Goal: Task Accomplishment & Management: Manage account settings

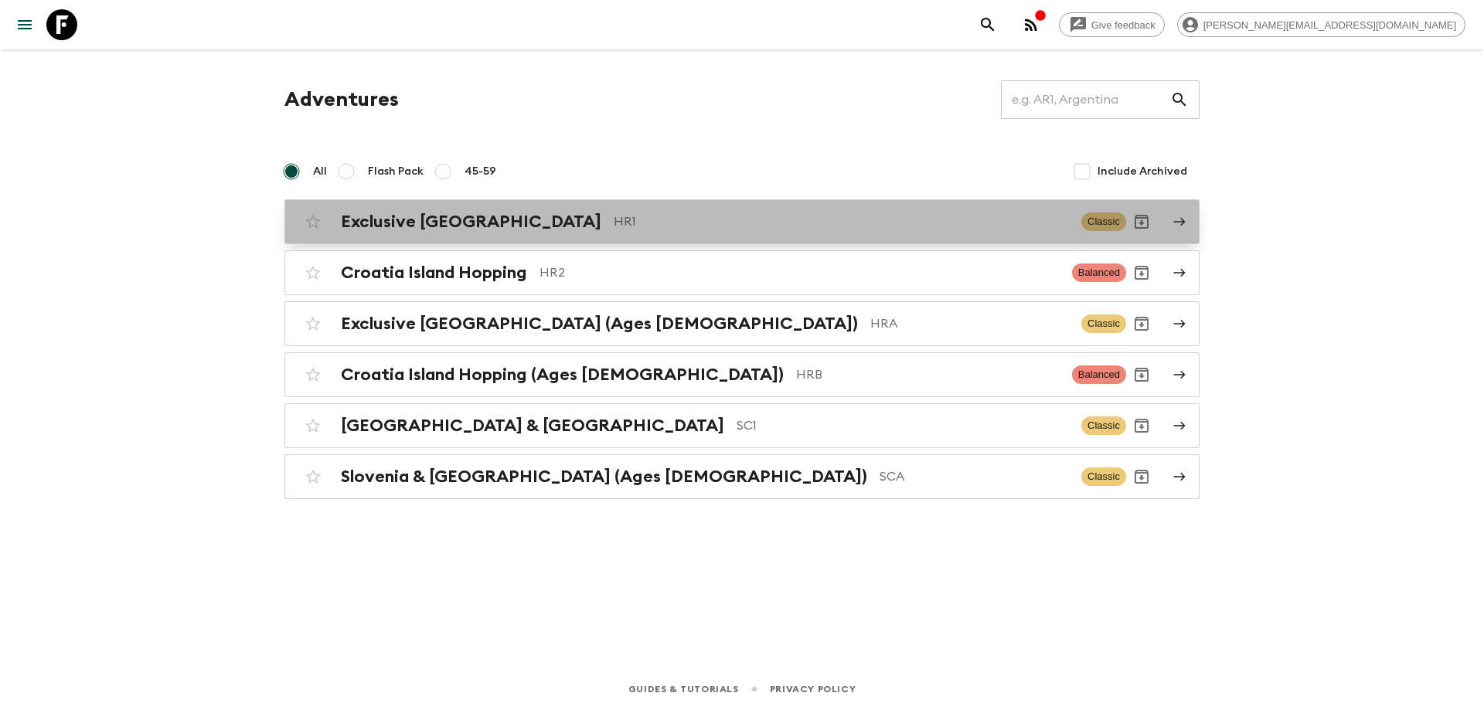
click at [621, 225] on p "HR1" at bounding box center [841, 222] width 455 height 19
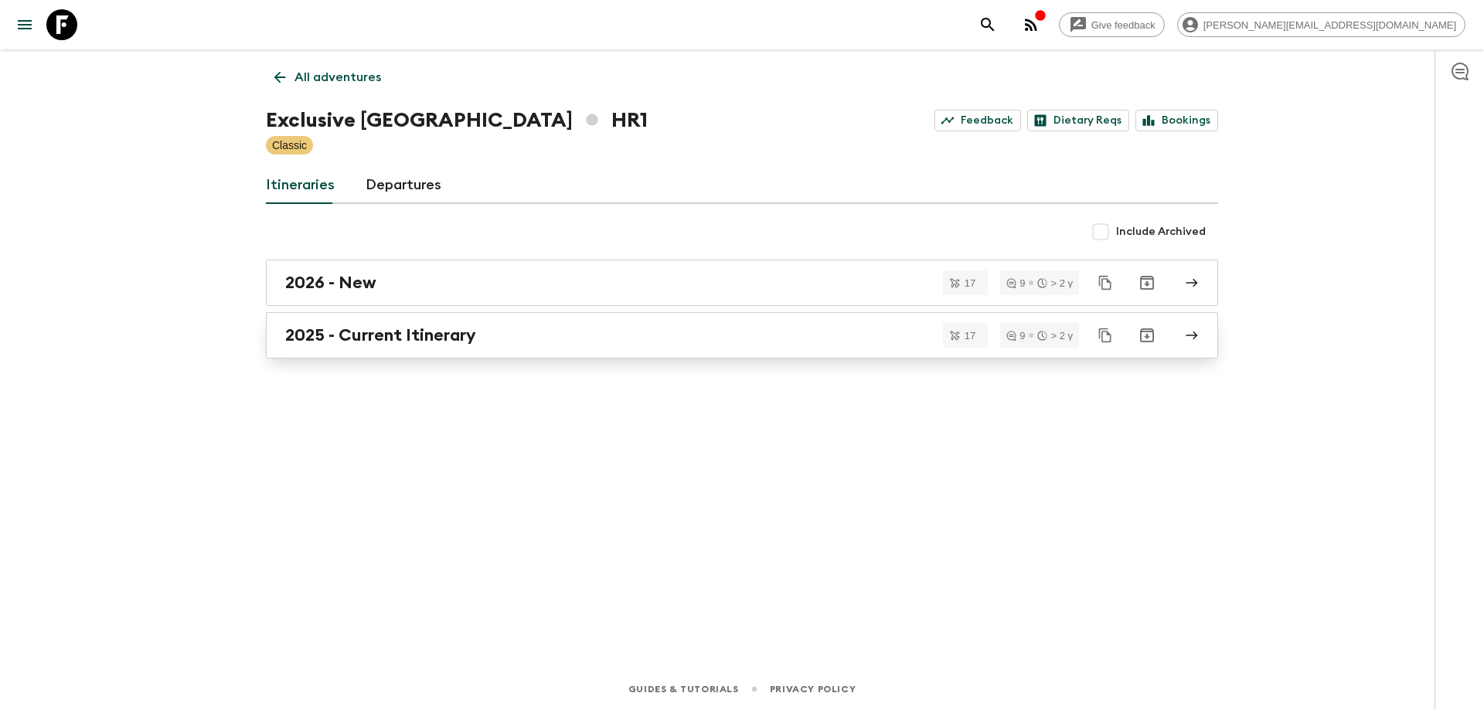
click at [568, 330] on div "2025 - Current Itinerary" at bounding box center [727, 335] width 884 height 20
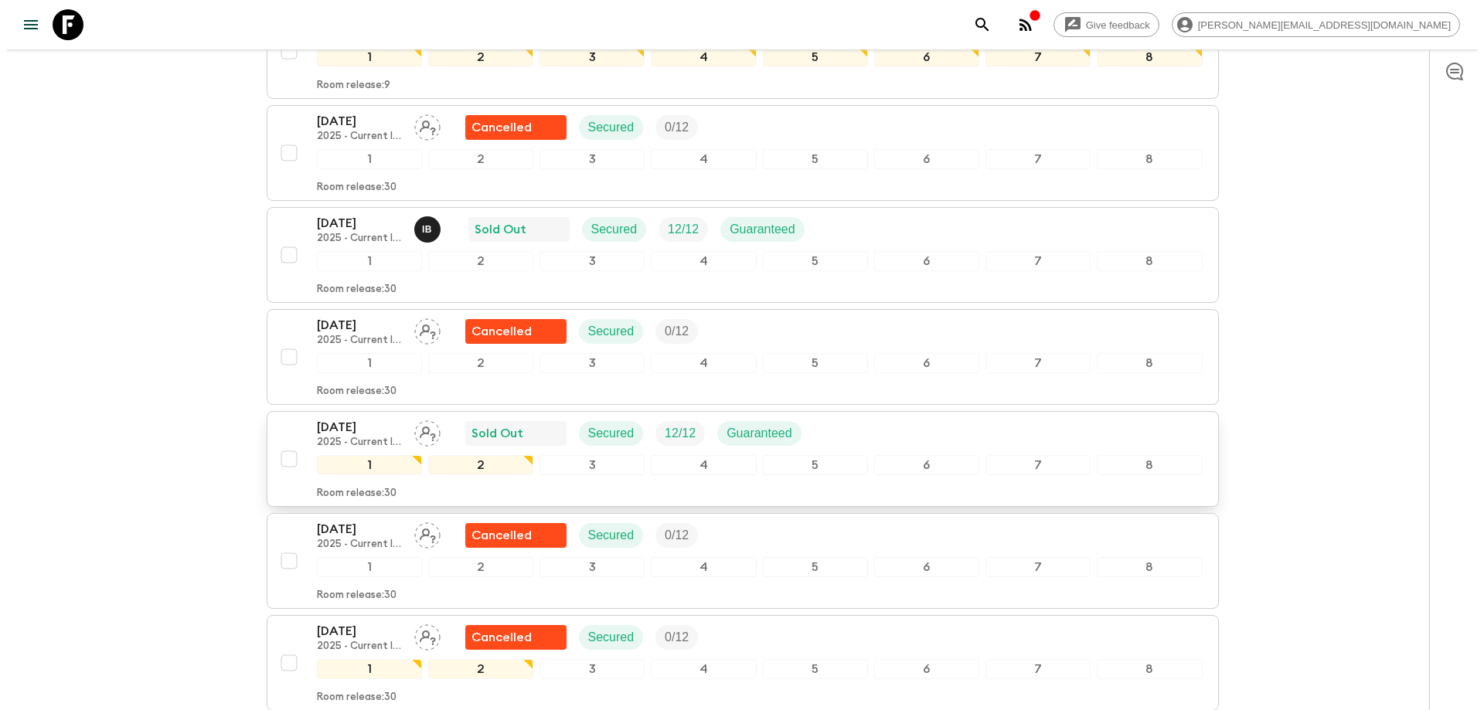
scroll to position [850, 0]
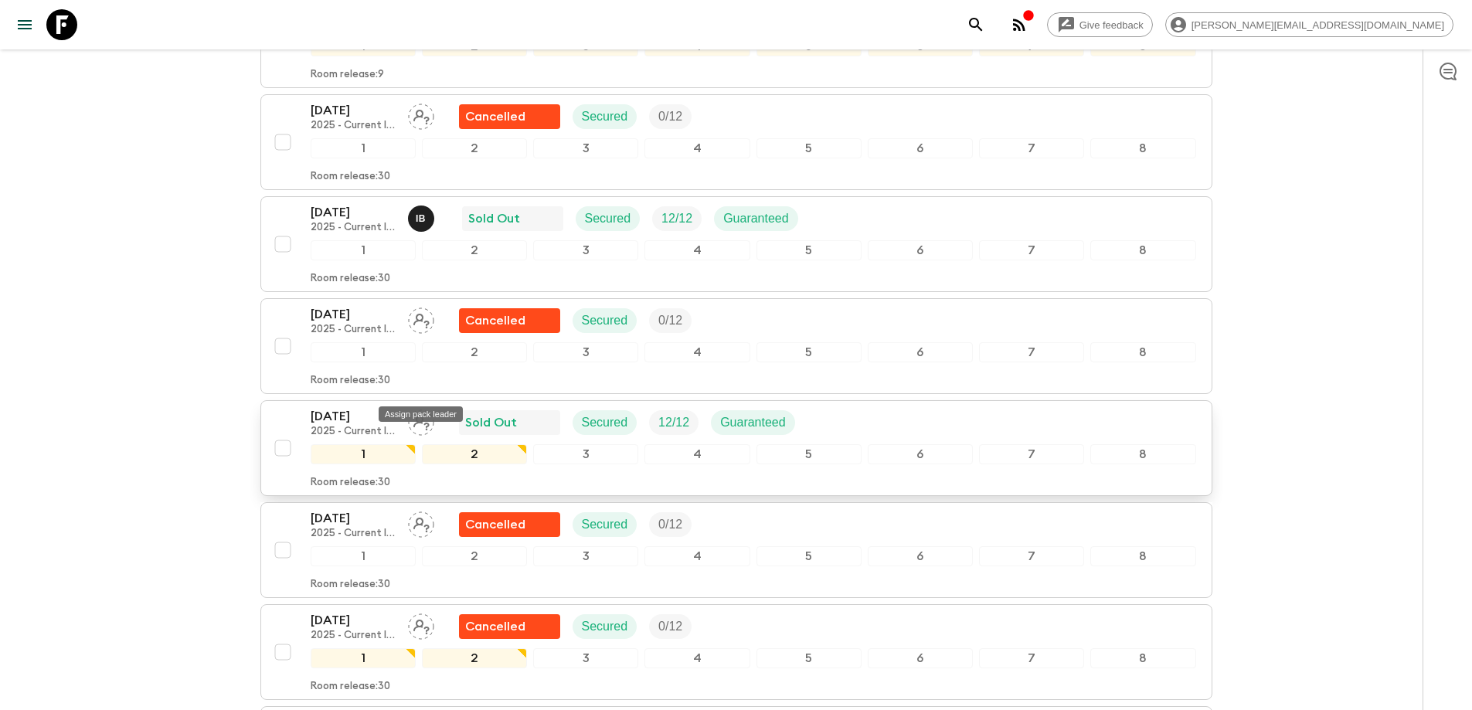
click at [424, 410] on icon "Assign pack leader" at bounding box center [421, 423] width 26 height 26
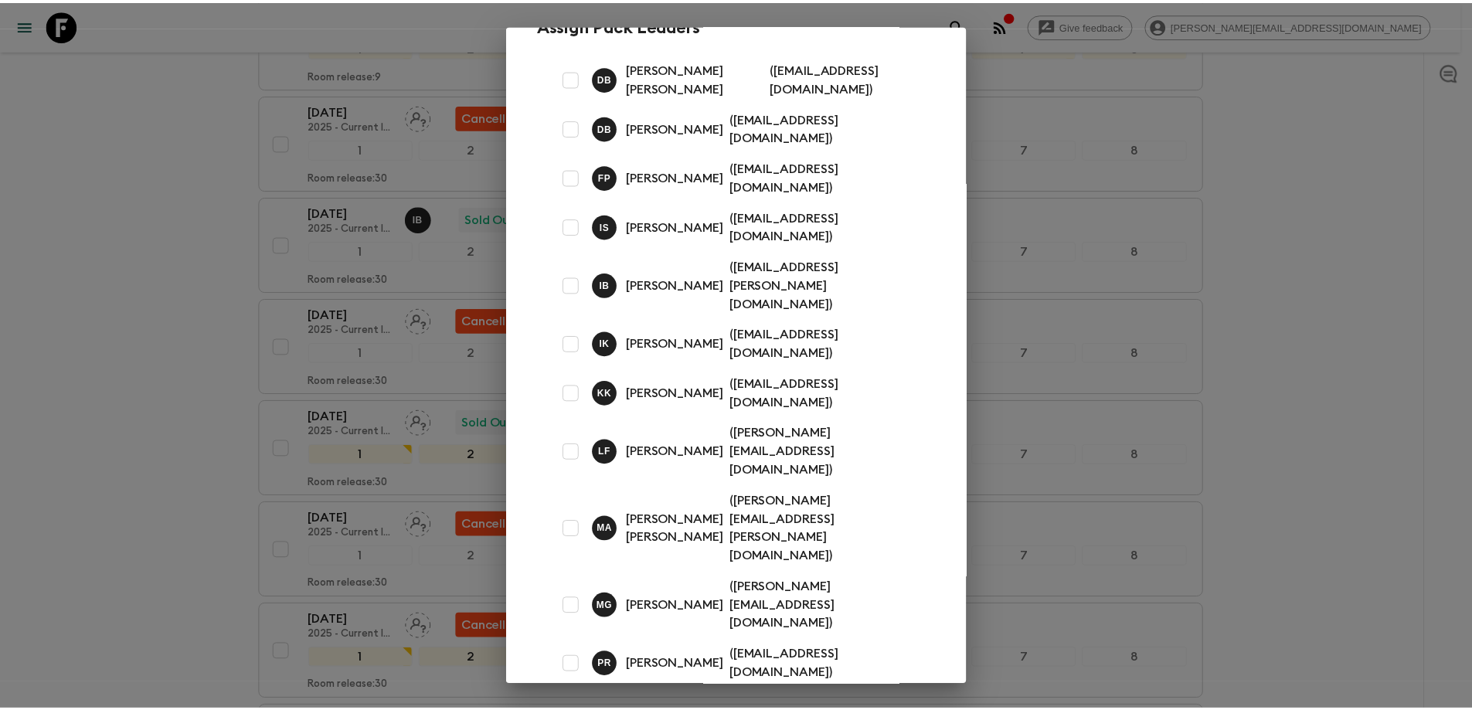
scroll to position [78, 0]
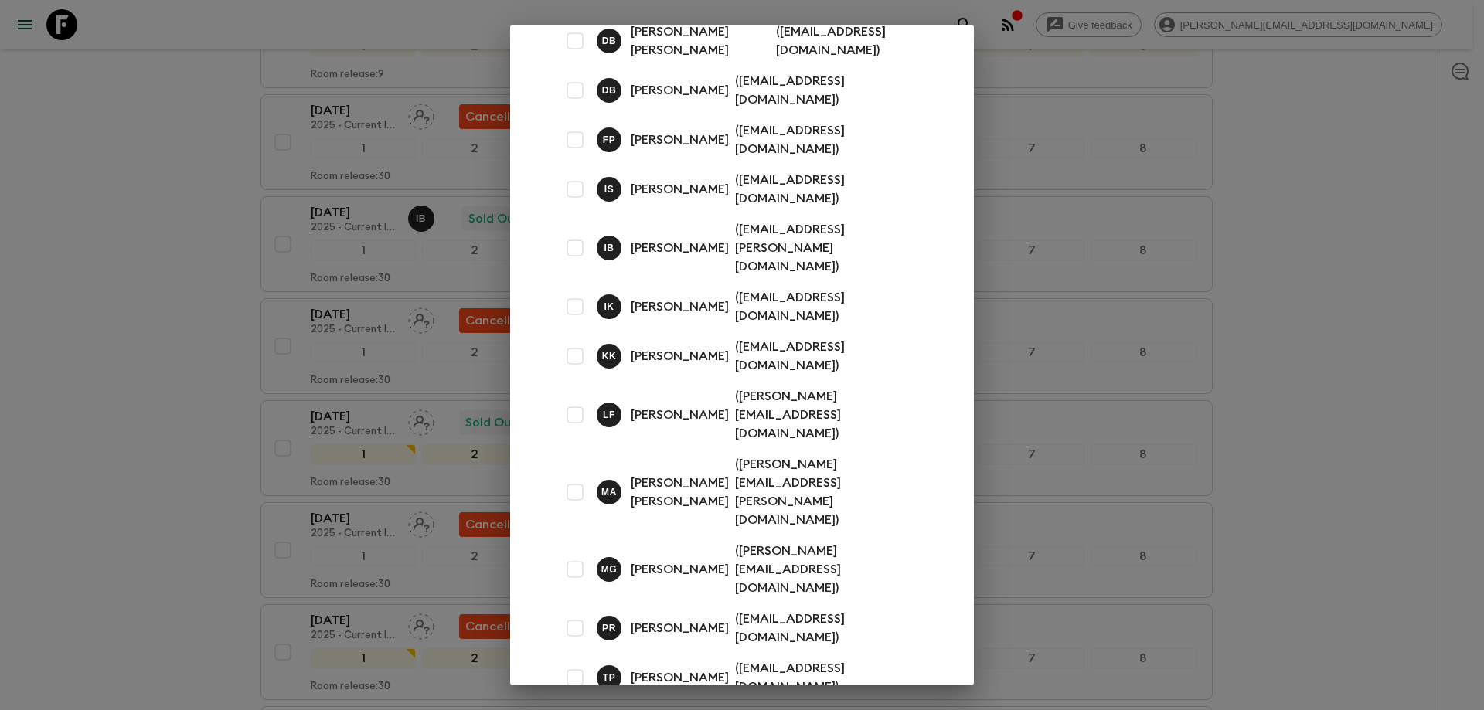
click at [568, 662] on input "checkbox" at bounding box center [575, 677] width 31 height 31
checkbox input "true"
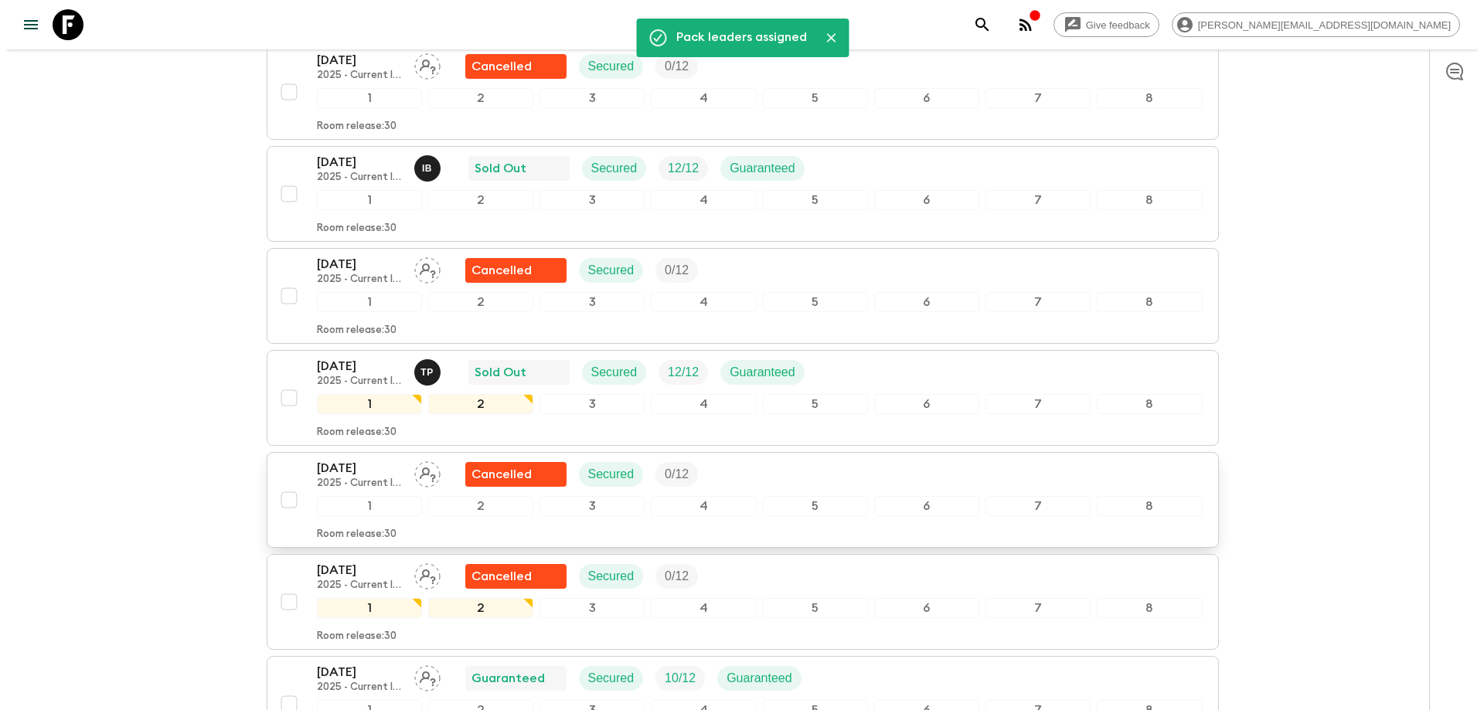
scroll to position [927, 0]
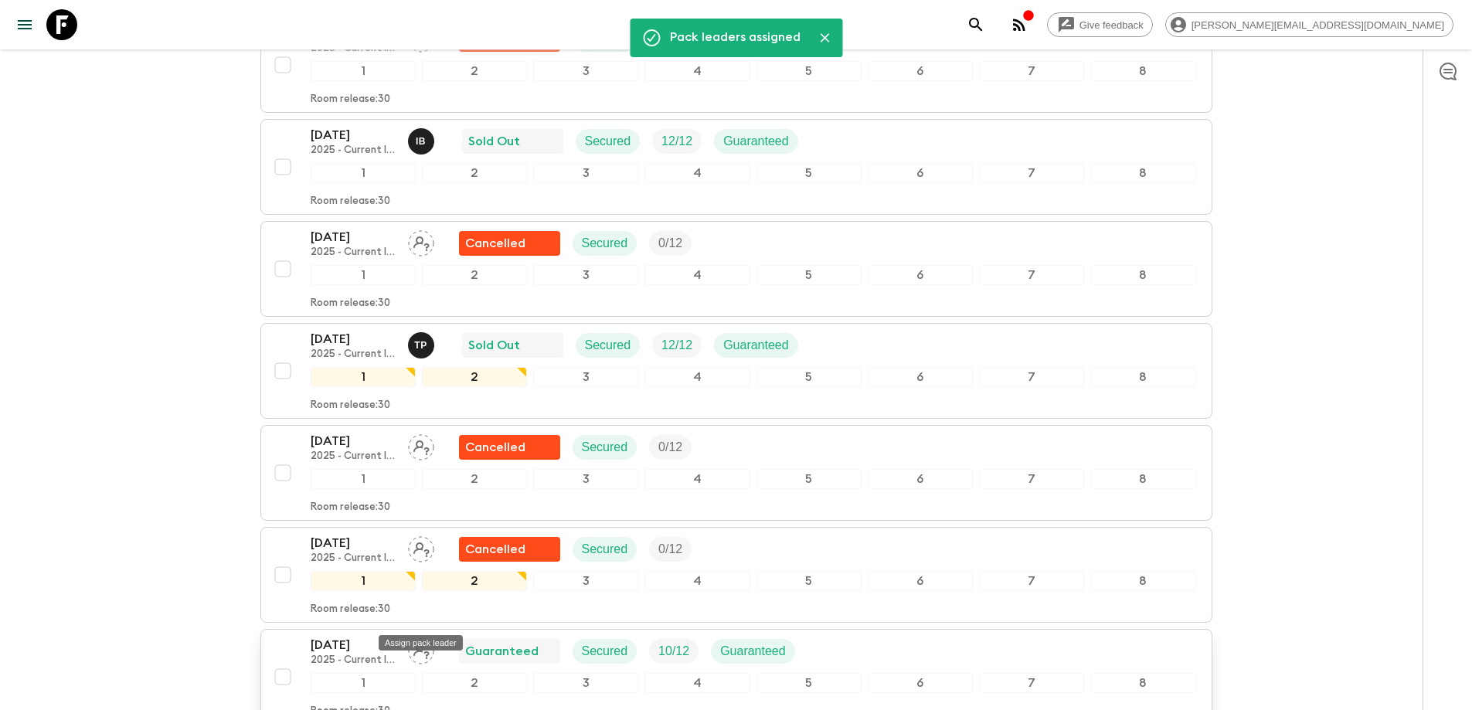
click at [425, 638] on icon "Assign pack leader" at bounding box center [421, 651] width 26 height 26
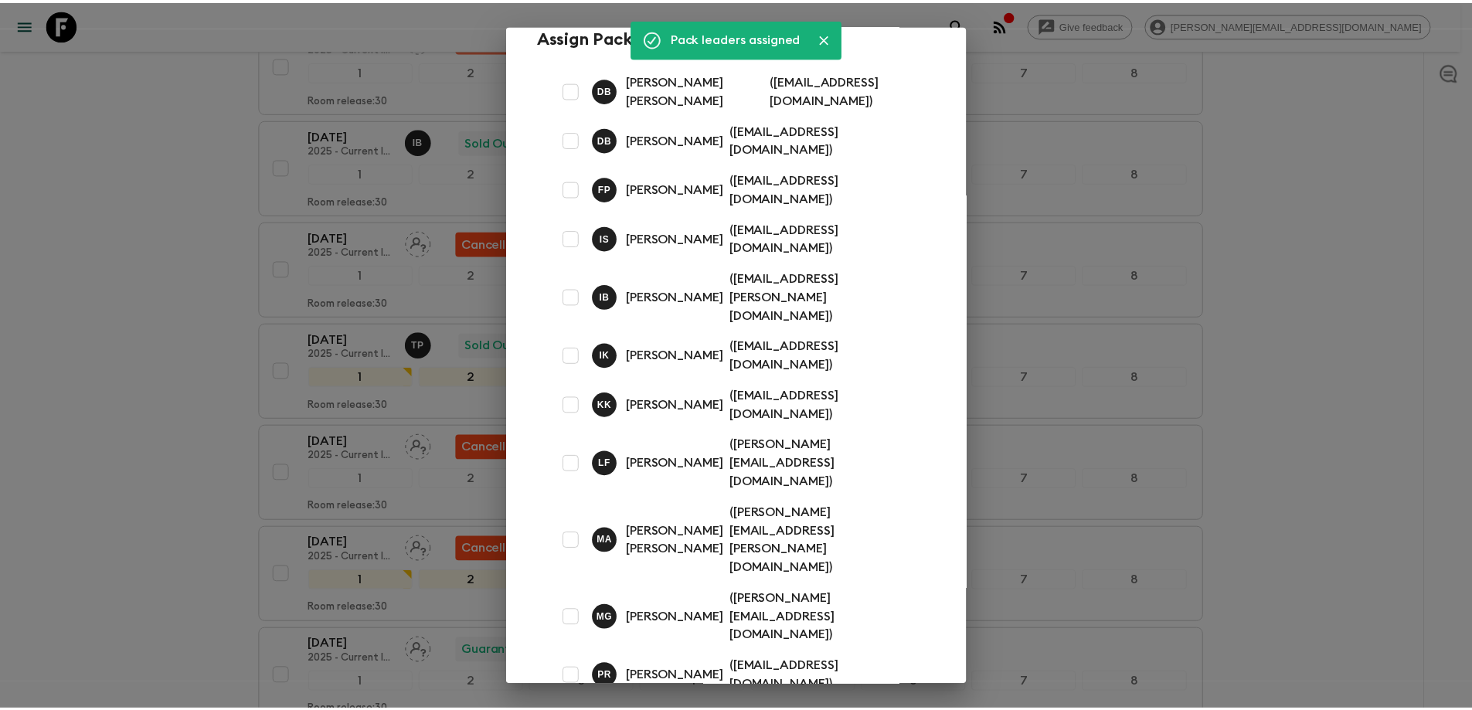
scroll to position [77, 0]
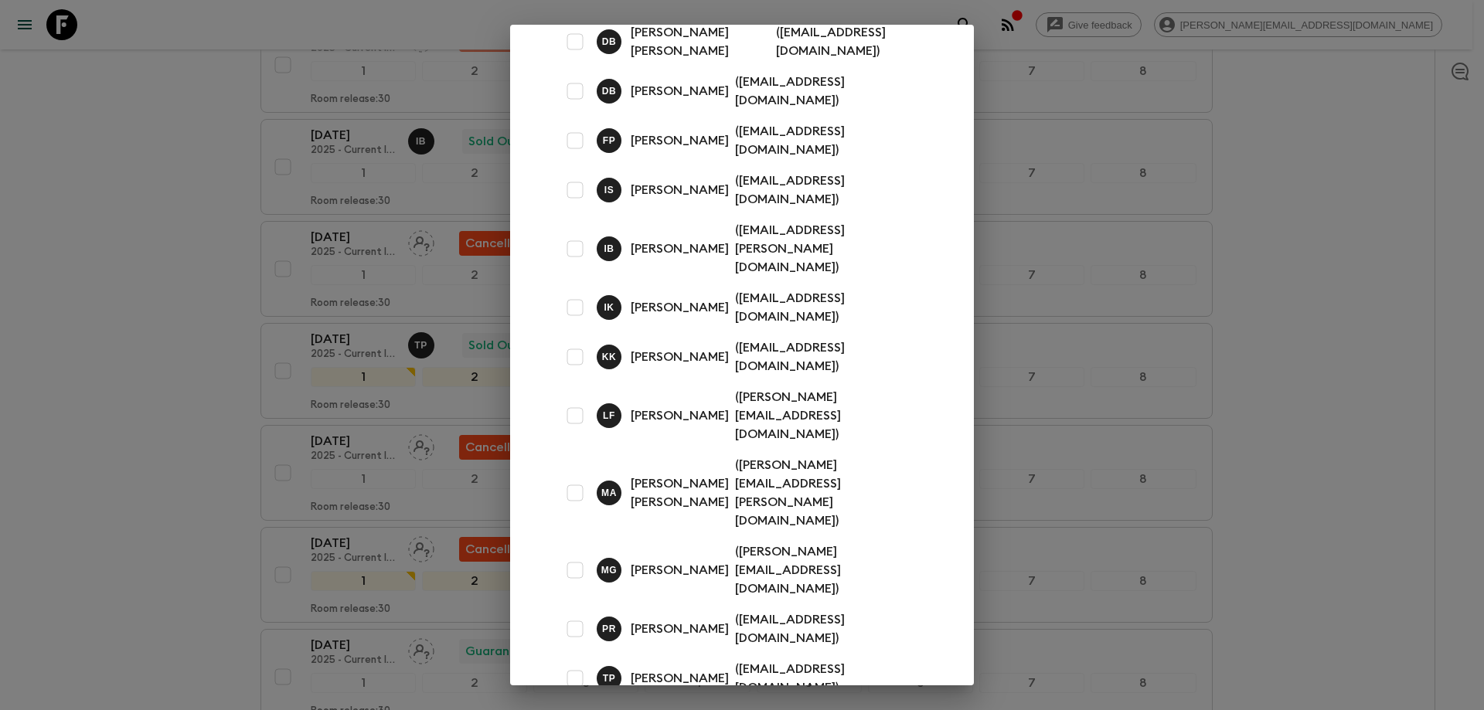
click at [679, 475] on p "[PERSON_NAME] [PERSON_NAME]" at bounding box center [680, 493] width 98 height 37
click at [582, 478] on input "checkbox" at bounding box center [575, 493] width 31 height 31
checkbox input "true"
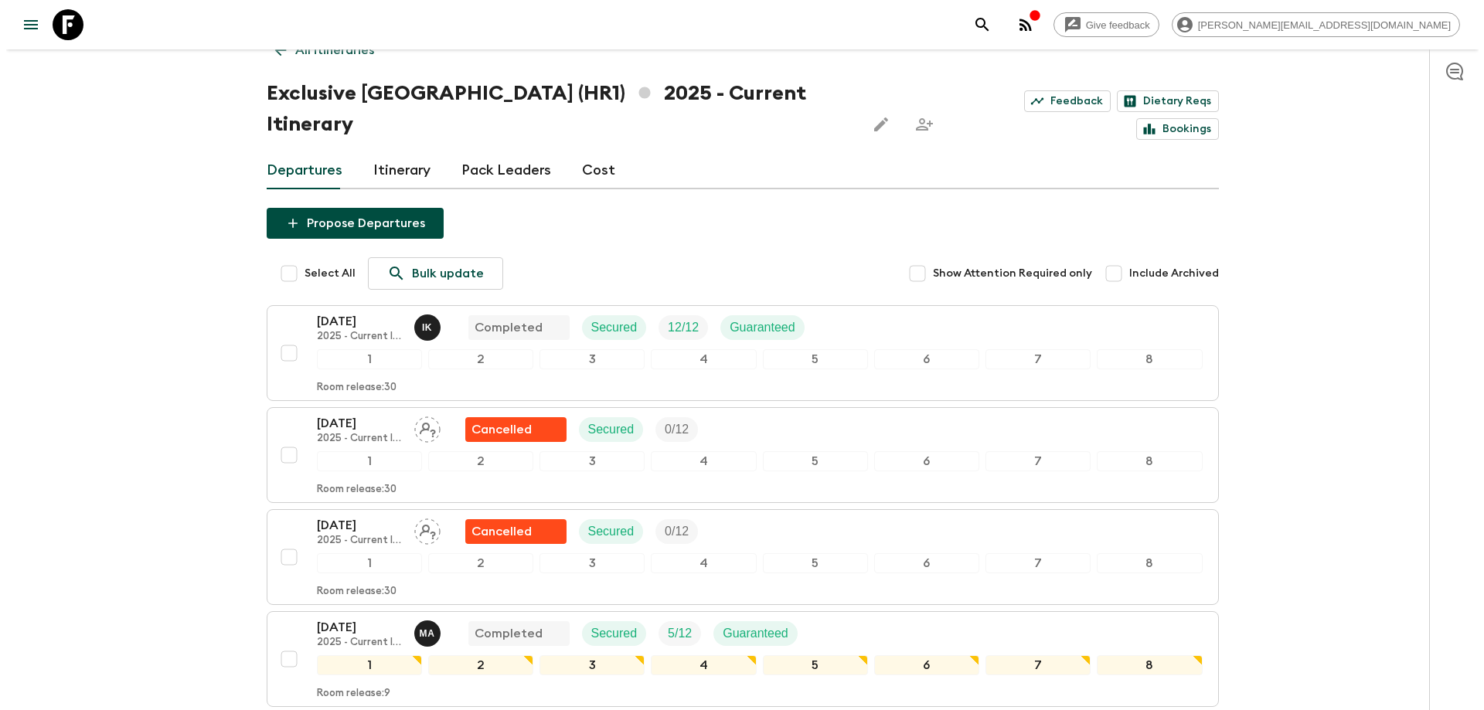
scroll to position [0, 0]
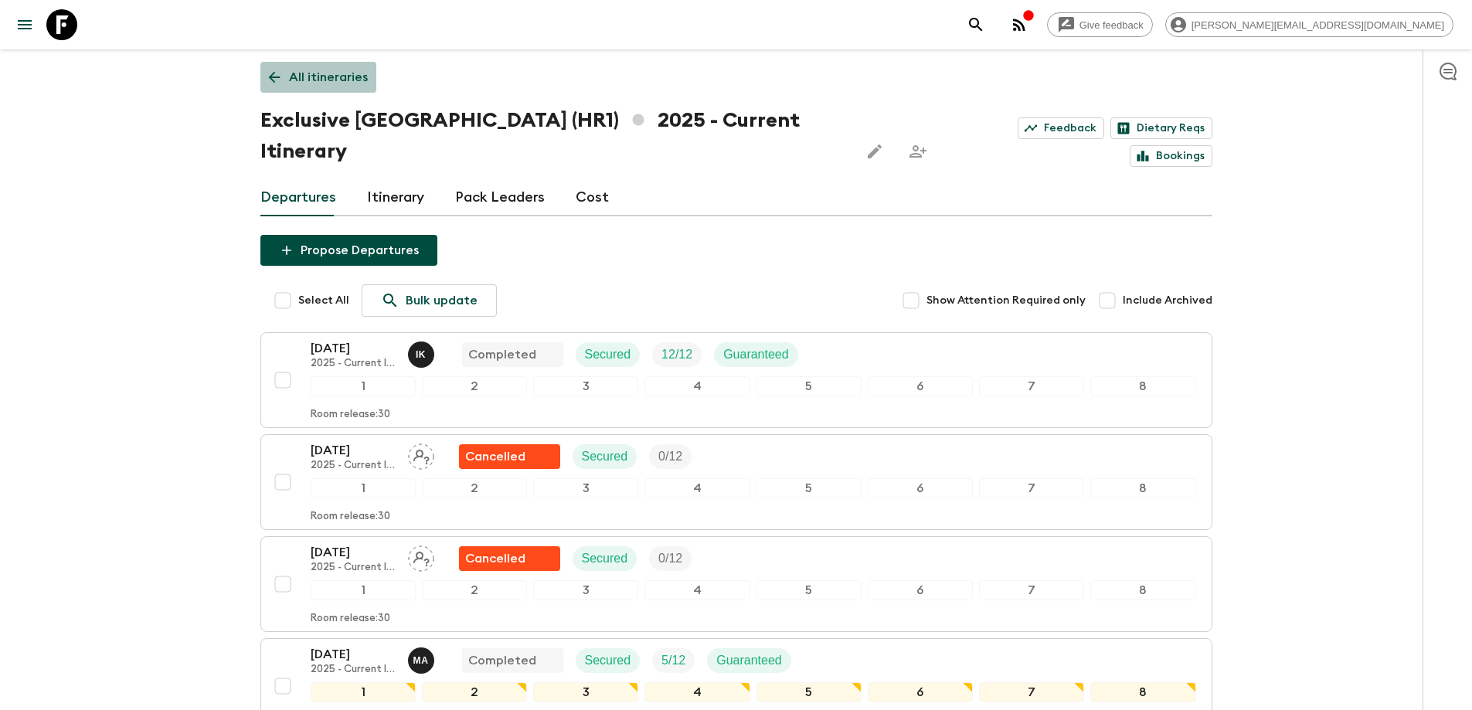
click at [318, 85] on p "All itineraries" at bounding box center [328, 77] width 79 height 19
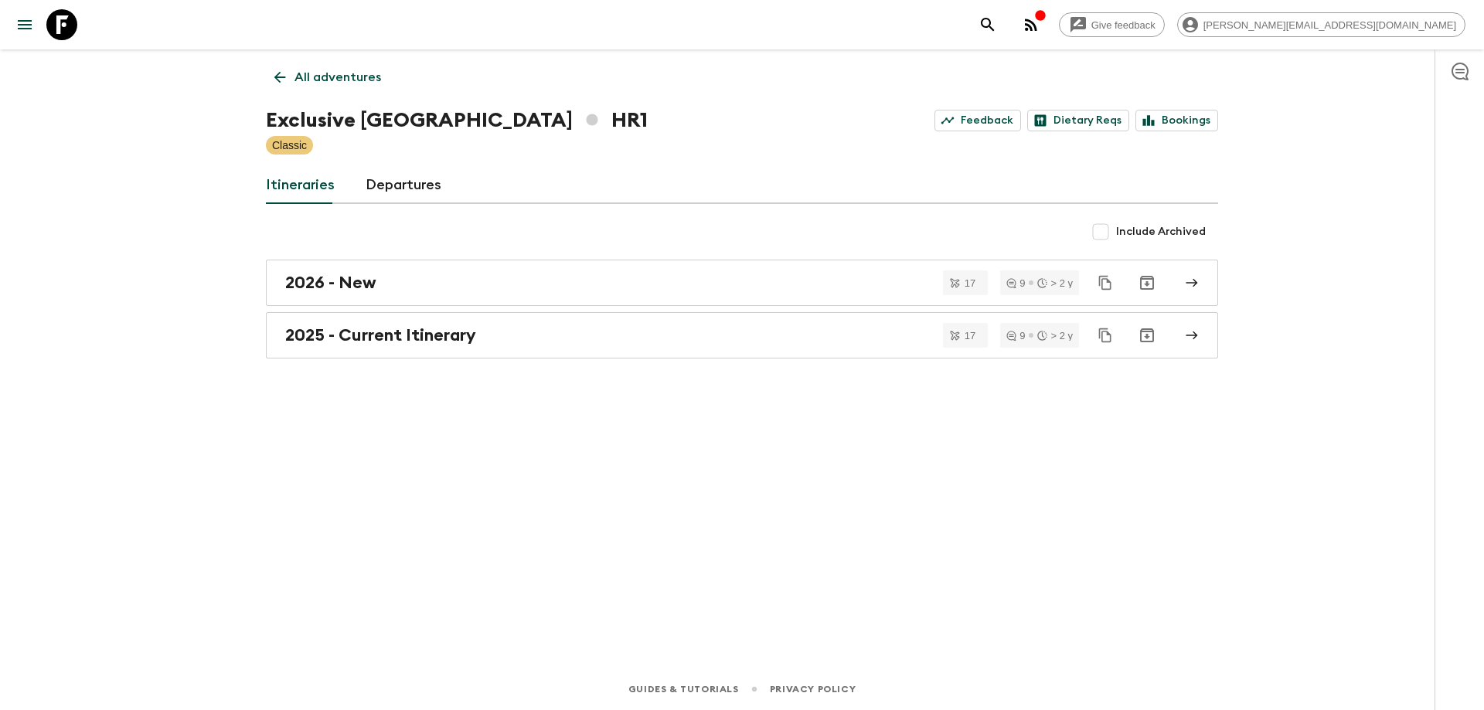
click at [298, 83] on p "All adventures" at bounding box center [337, 77] width 87 height 19
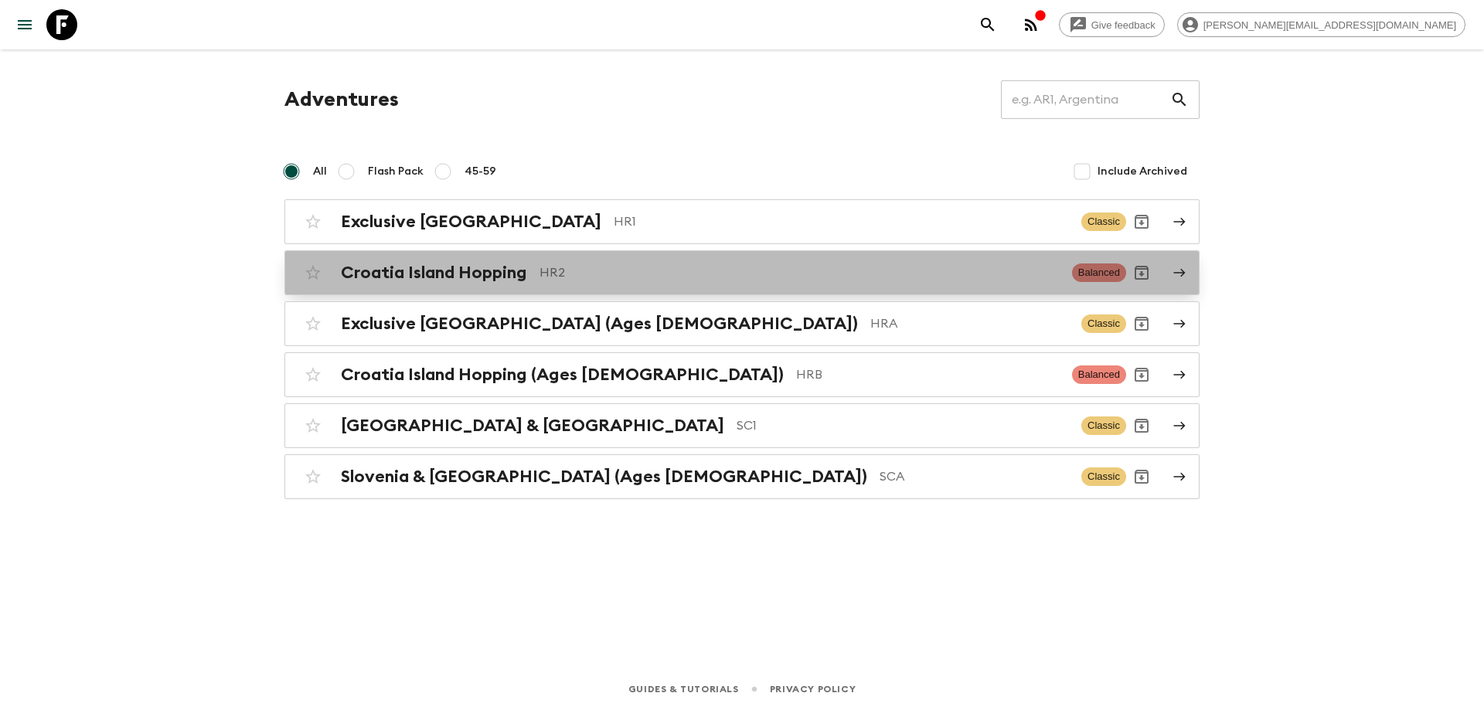
click at [511, 275] on h2 "Croatia Island Hopping" at bounding box center [434, 273] width 186 height 20
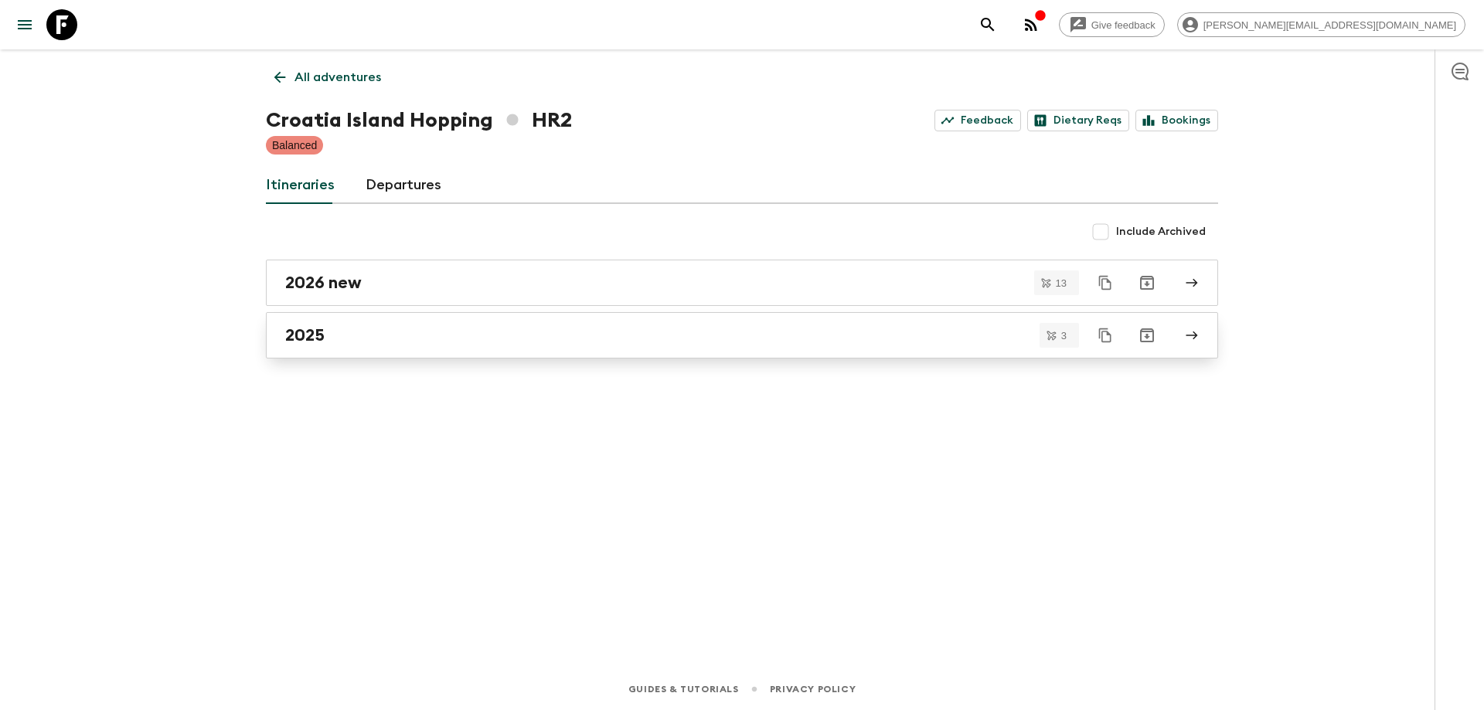
click at [370, 335] on div "2025" at bounding box center [727, 335] width 884 height 20
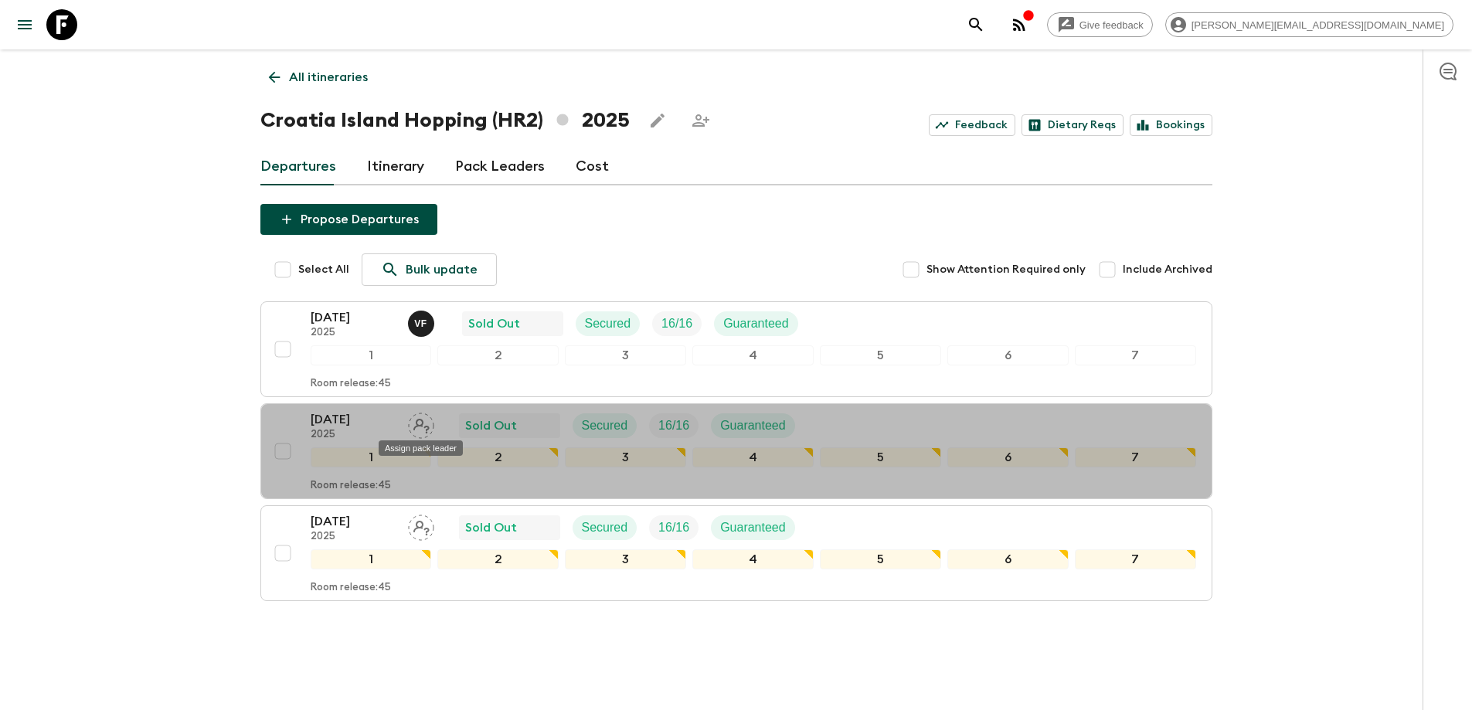
click at [407, 432] on div "Assign pack leader" at bounding box center [420, 444] width 87 height 28
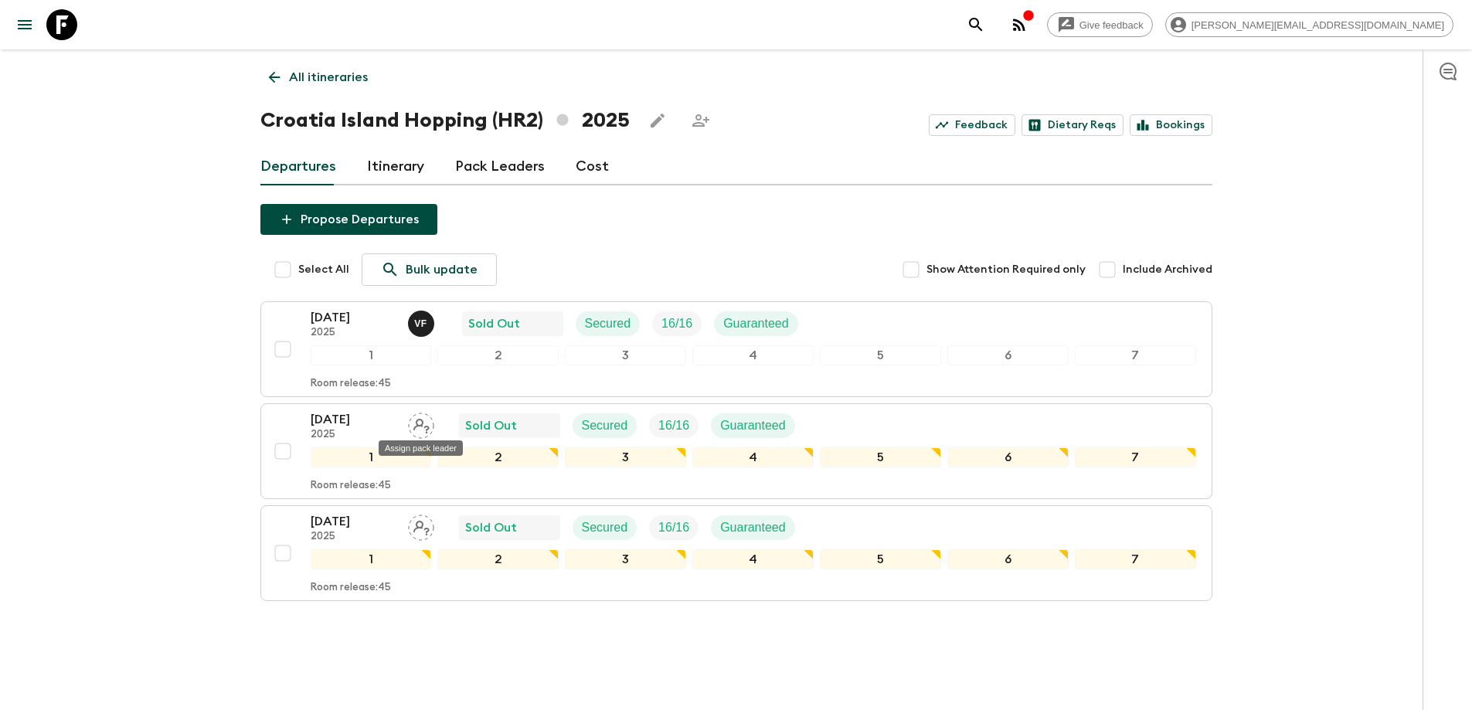
click at [445, 432] on div "Assign pack leader" at bounding box center [420, 444] width 87 height 28
click at [422, 427] on icon "Assign pack leader" at bounding box center [422, 426] width 16 height 15
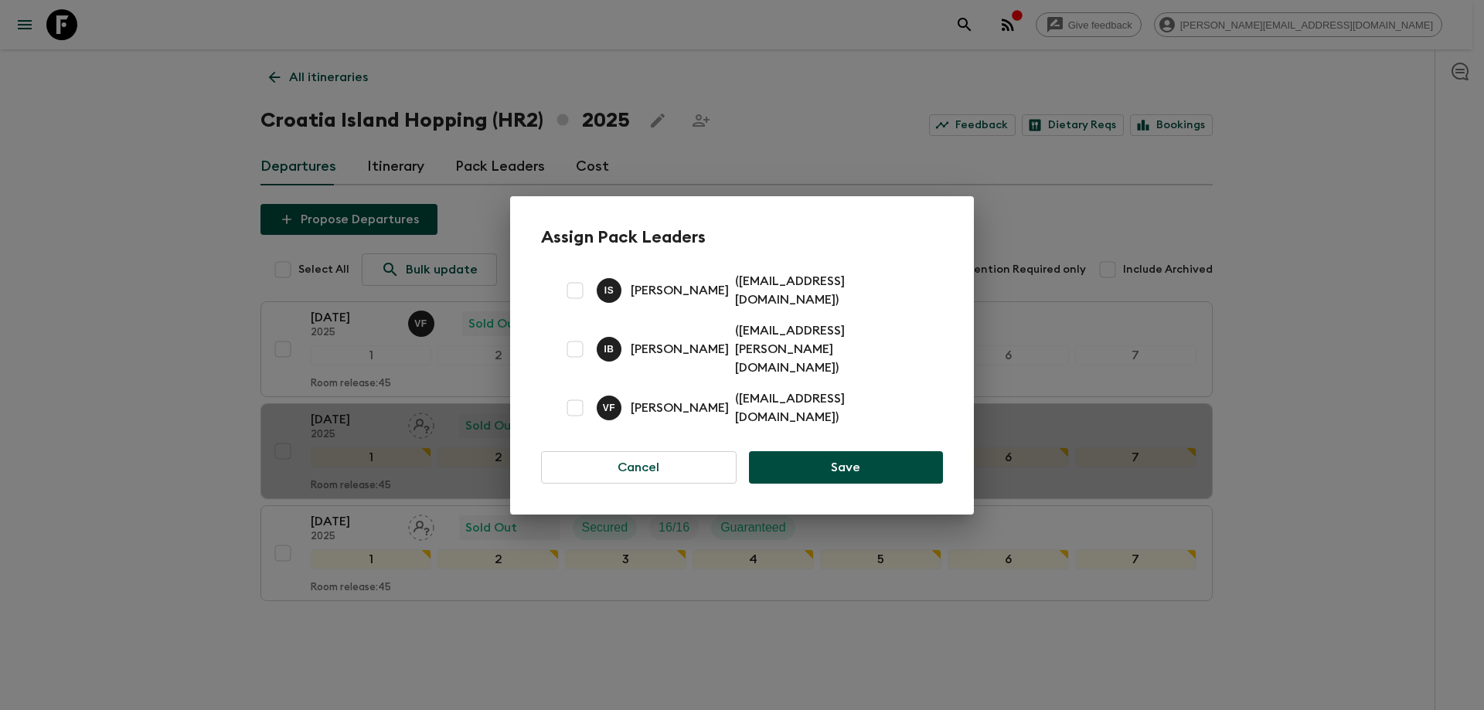
click at [164, 419] on div "Assign Pack Leaders I S Ivan Stojanović ( ivanstojanovic2506@gmail.com ) I B Iv…" at bounding box center [742, 355] width 1484 height 710
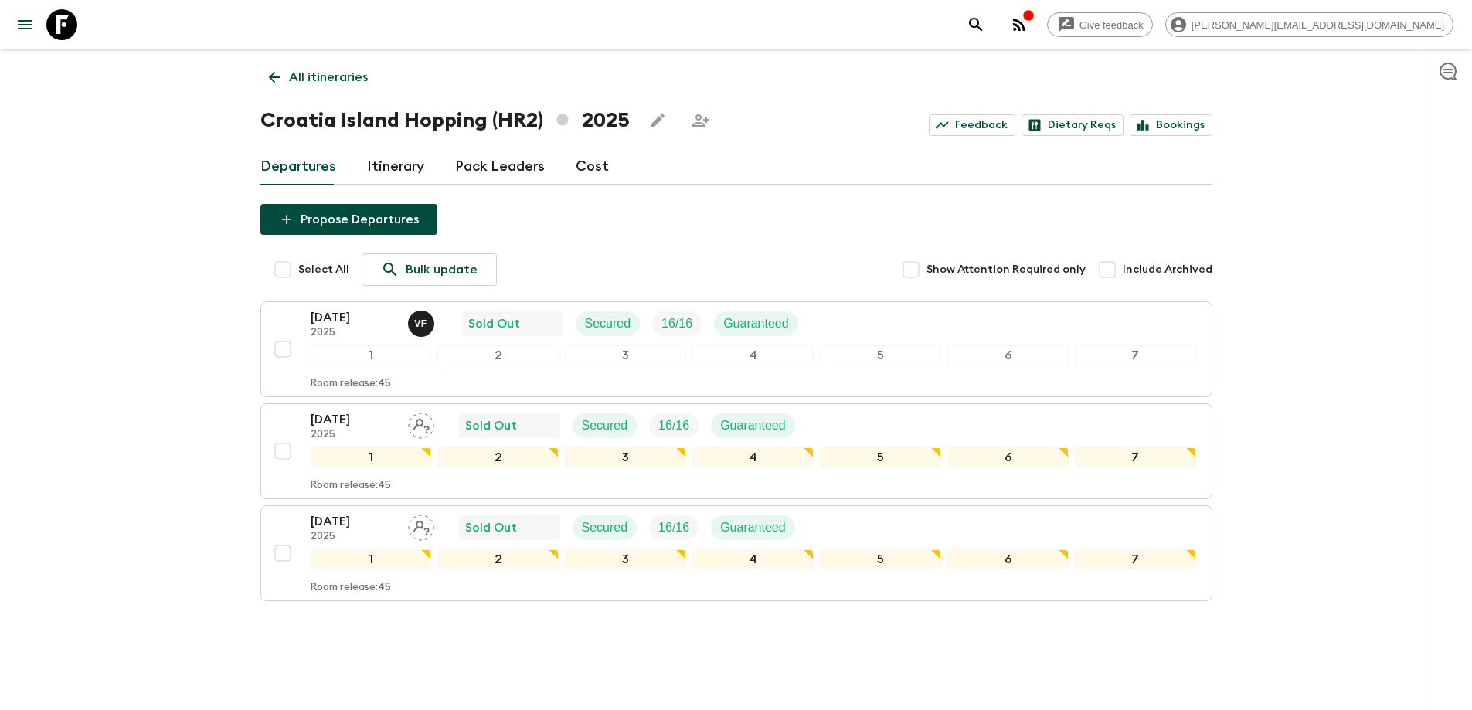
click at [498, 171] on link "Pack Leaders" at bounding box center [500, 166] width 90 height 37
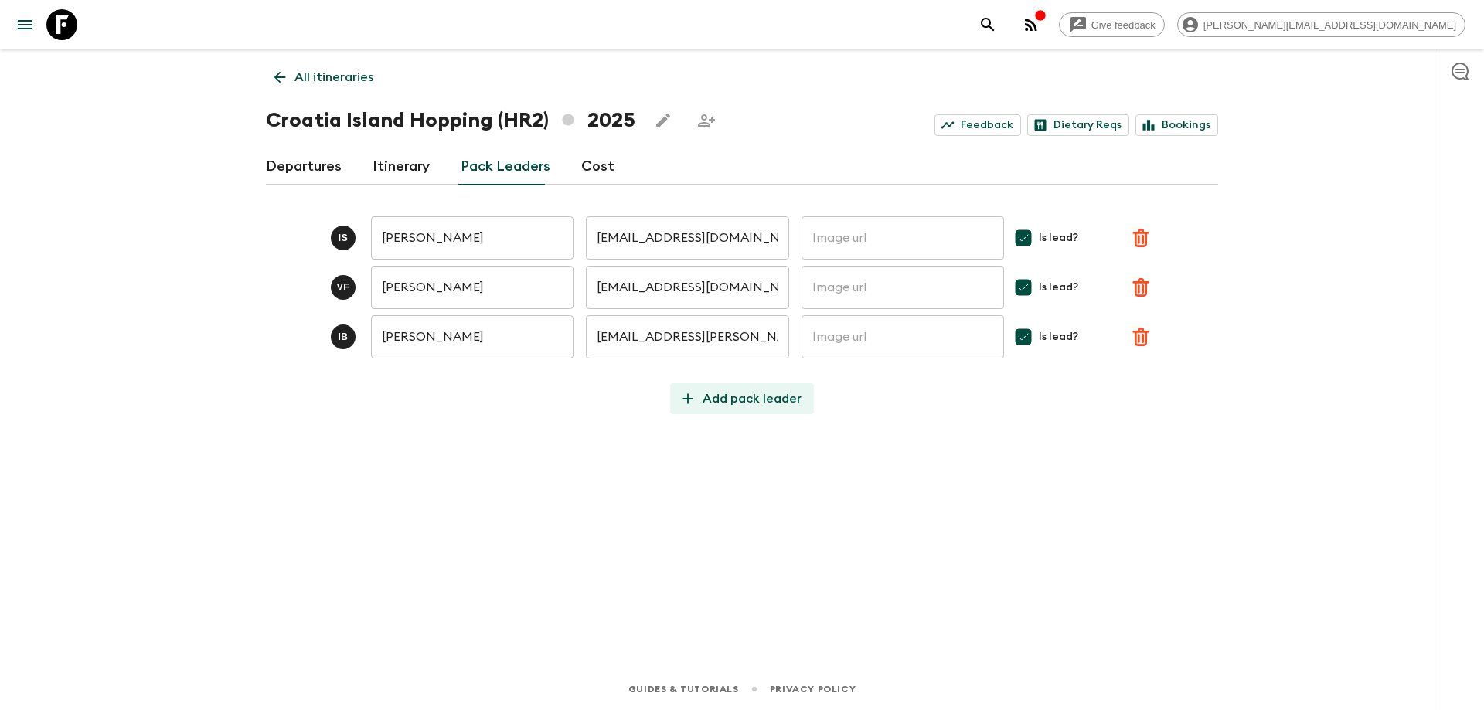
click at [751, 386] on button "Add pack leader" at bounding box center [742, 398] width 144 height 31
click at [454, 389] on input "text" at bounding box center [472, 386] width 203 height 43
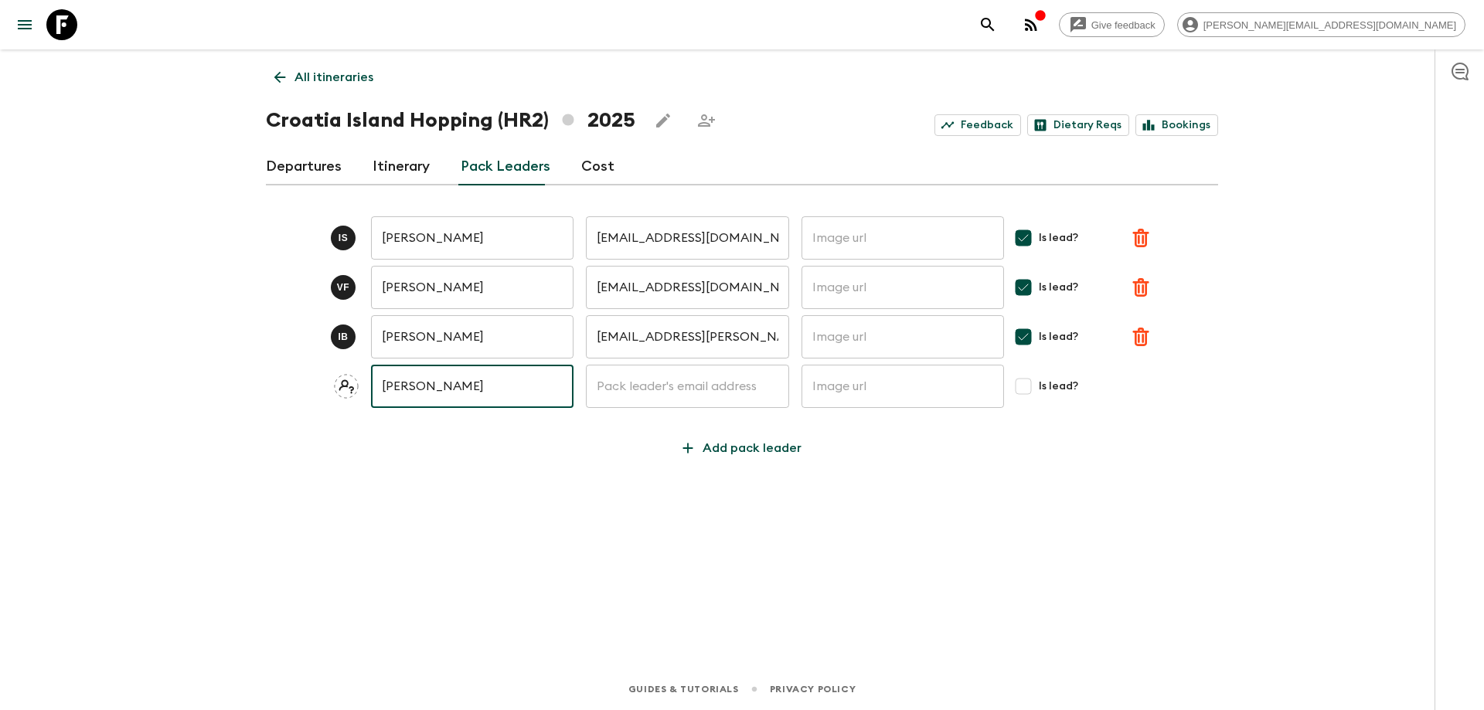
type input "Dario Kota"
click at [648, 385] on input "text" at bounding box center [687, 386] width 203 height 43
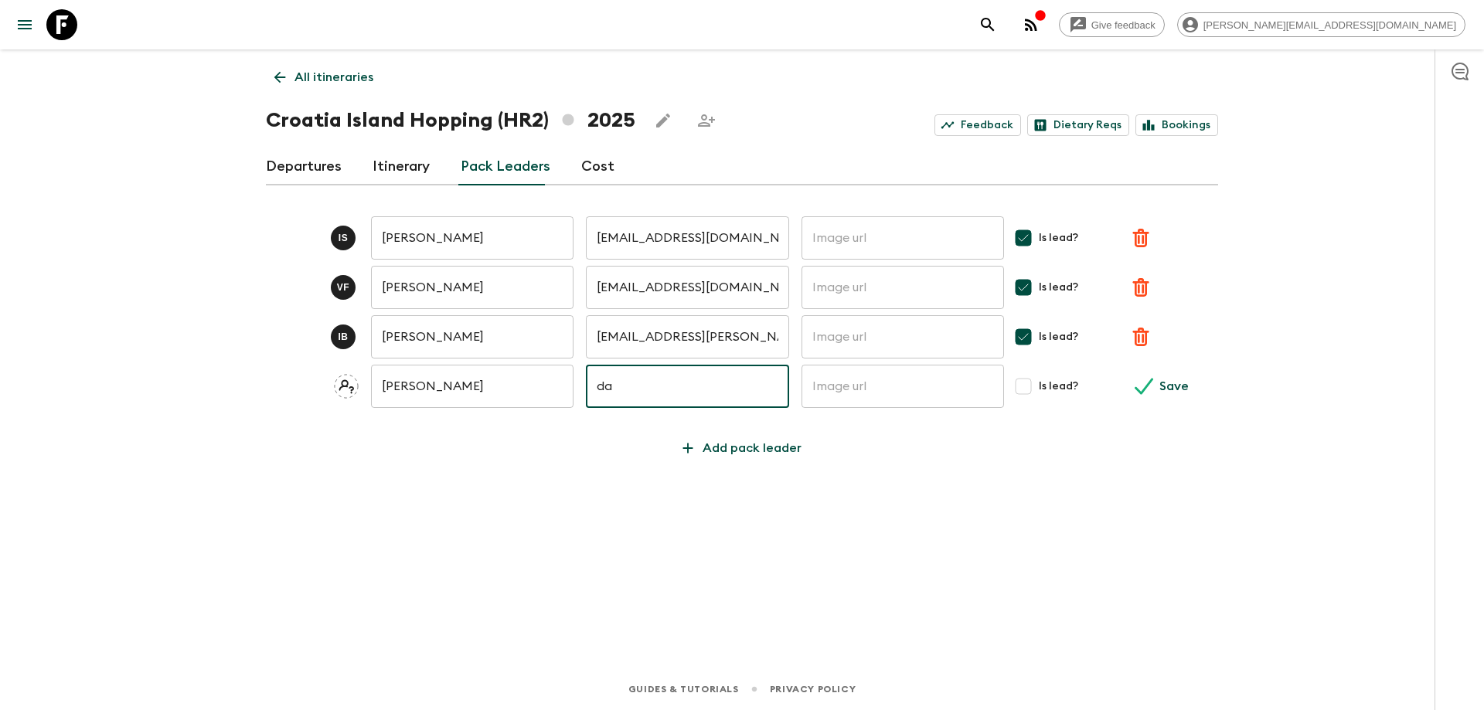
click at [671, 385] on input "da" at bounding box center [687, 386] width 203 height 43
click at [672, 385] on input "da" at bounding box center [687, 386] width 203 height 43
paste input "rio.kota@outdoorcroatia.com"
click at [632, 392] on input "dario.kota@outdoorcroatia.com" at bounding box center [687, 386] width 203 height 43
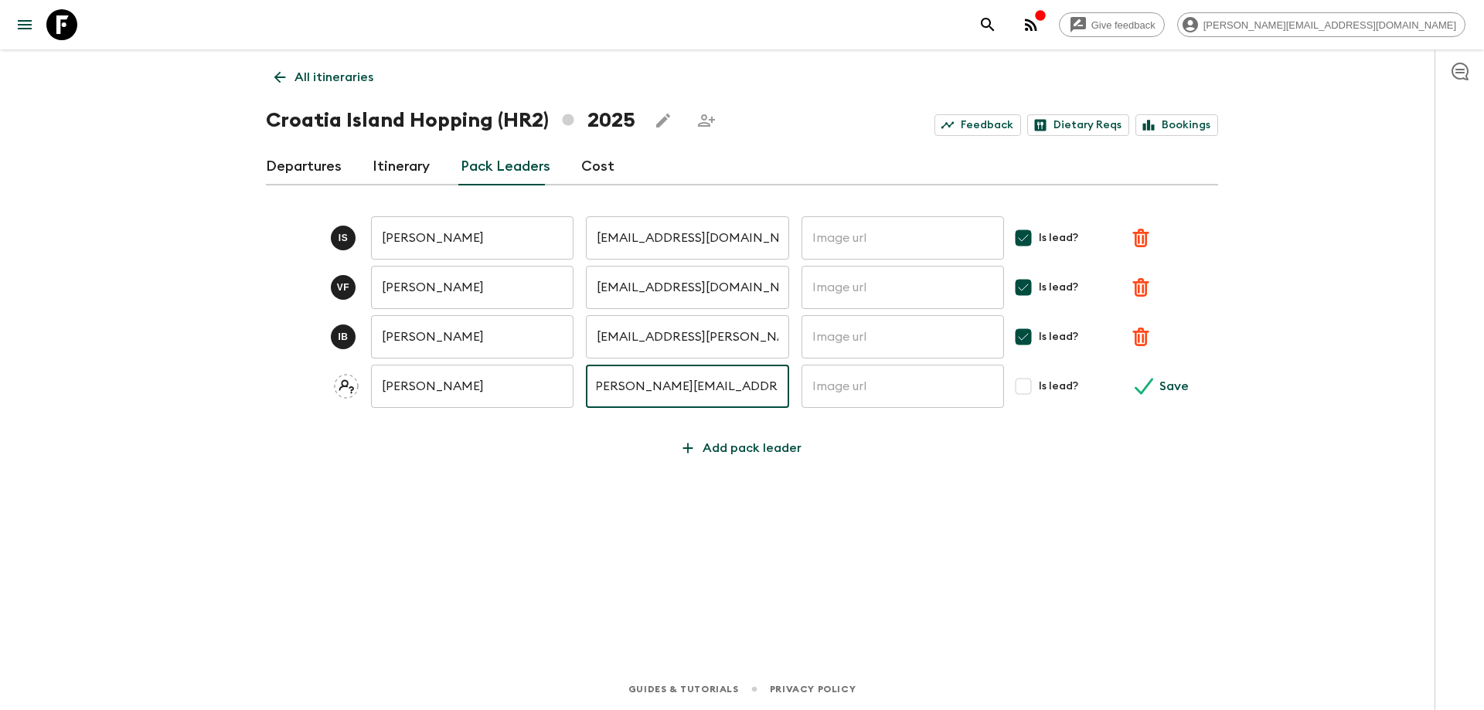
type input "dario.kota@outdoorcroatia.com"
click at [1030, 380] on input "Is lead?" at bounding box center [1023, 386] width 31 height 31
checkbox input "true"
click at [696, 398] on input "dario.kota@outdoorcroatia.com" at bounding box center [687, 386] width 203 height 43
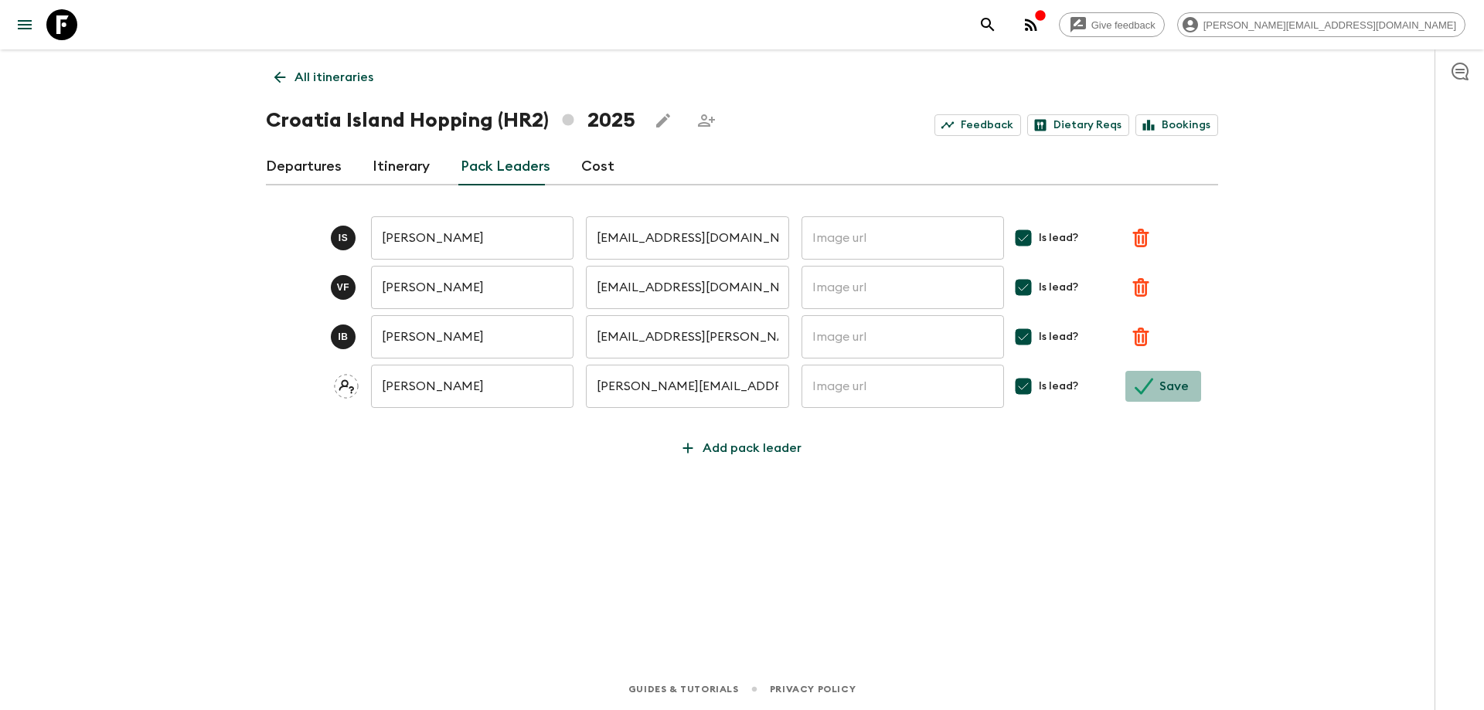
click at [1172, 391] on p "Save" at bounding box center [1173, 386] width 29 height 19
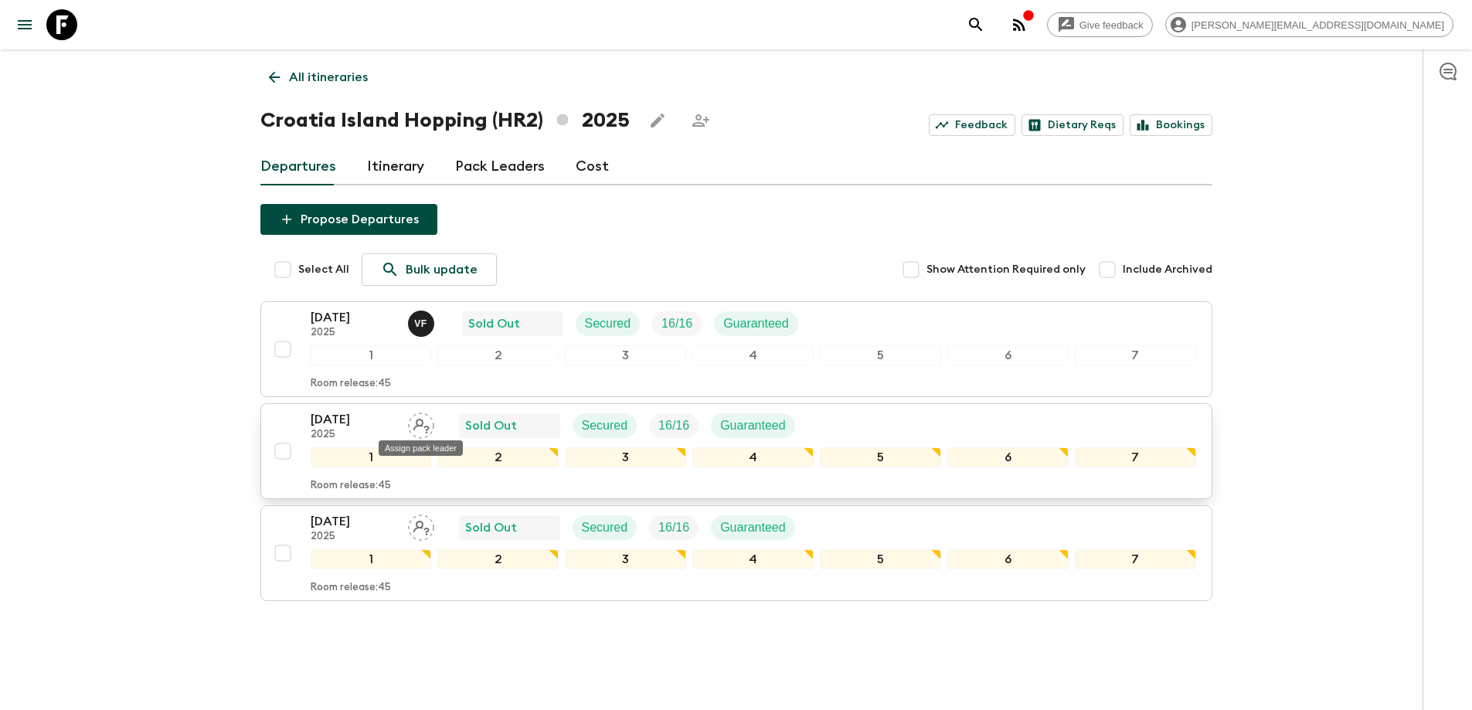
click at [430, 428] on icon "Assign pack leader" at bounding box center [421, 426] width 26 height 26
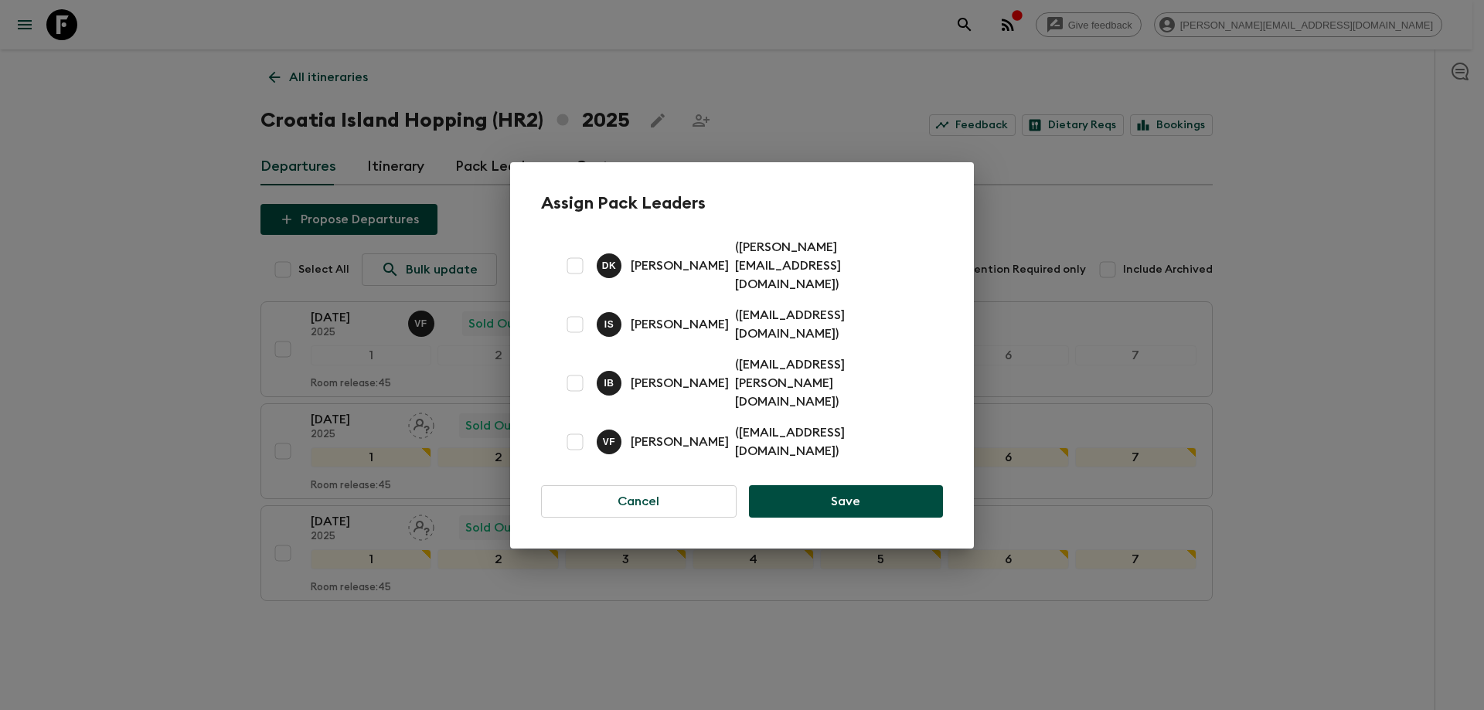
click at [580, 281] on input "checkbox" at bounding box center [575, 265] width 31 height 31
checkbox input "true"
click at [869, 485] on button "Save" at bounding box center [846, 501] width 194 height 32
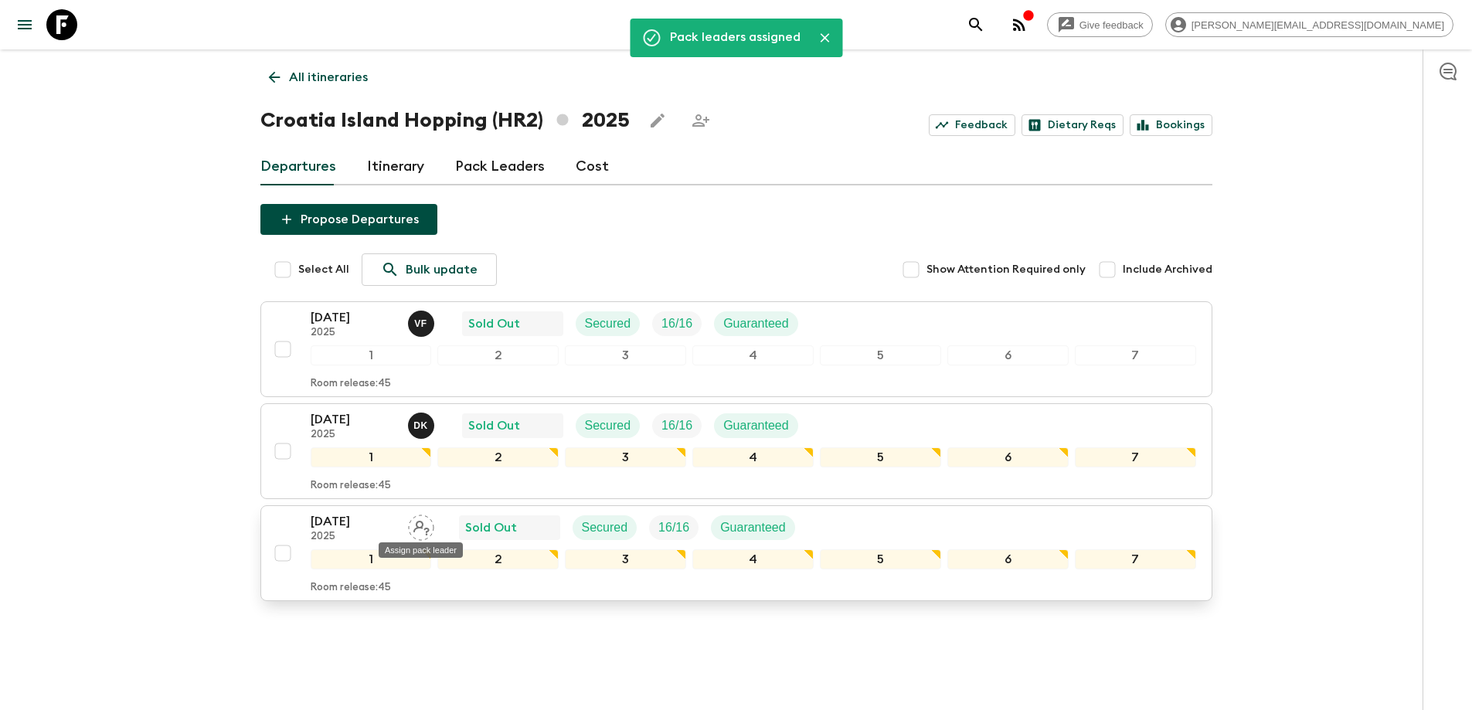
click at [422, 529] on icon "Assign pack leader" at bounding box center [421, 528] width 26 height 26
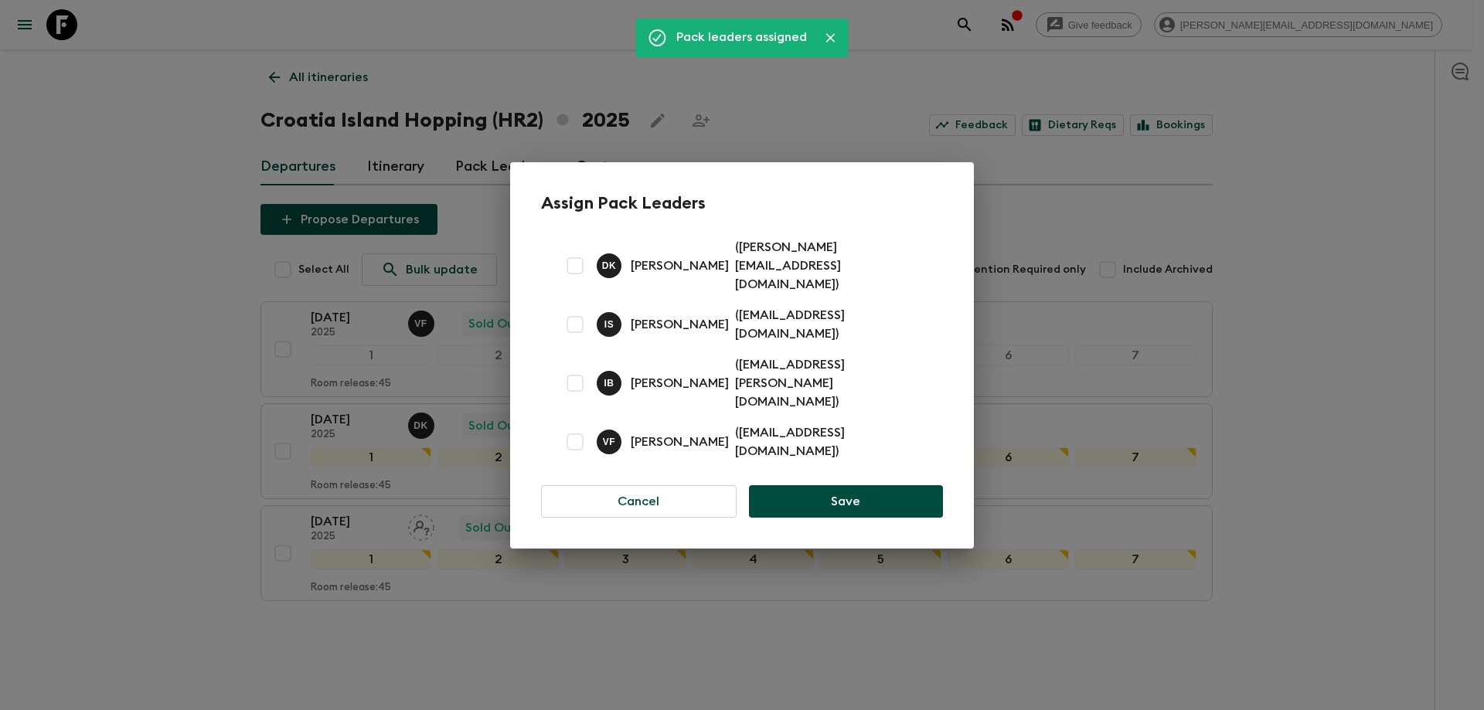
click at [608, 328] on p "I S" at bounding box center [609, 324] width 10 height 12
click at [587, 328] on input "checkbox" at bounding box center [575, 324] width 31 height 31
checkbox input "true"
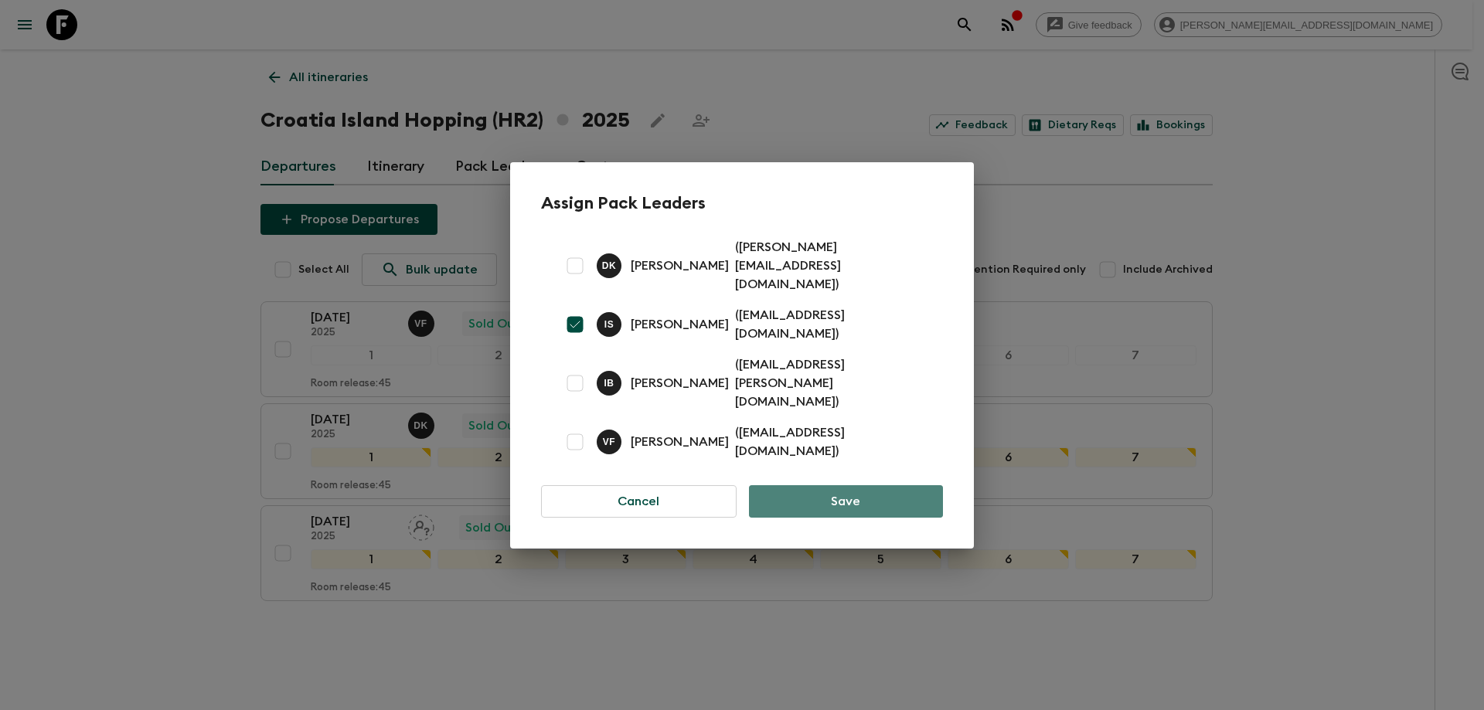
click at [850, 485] on button "Save" at bounding box center [846, 501] width 194 height 32
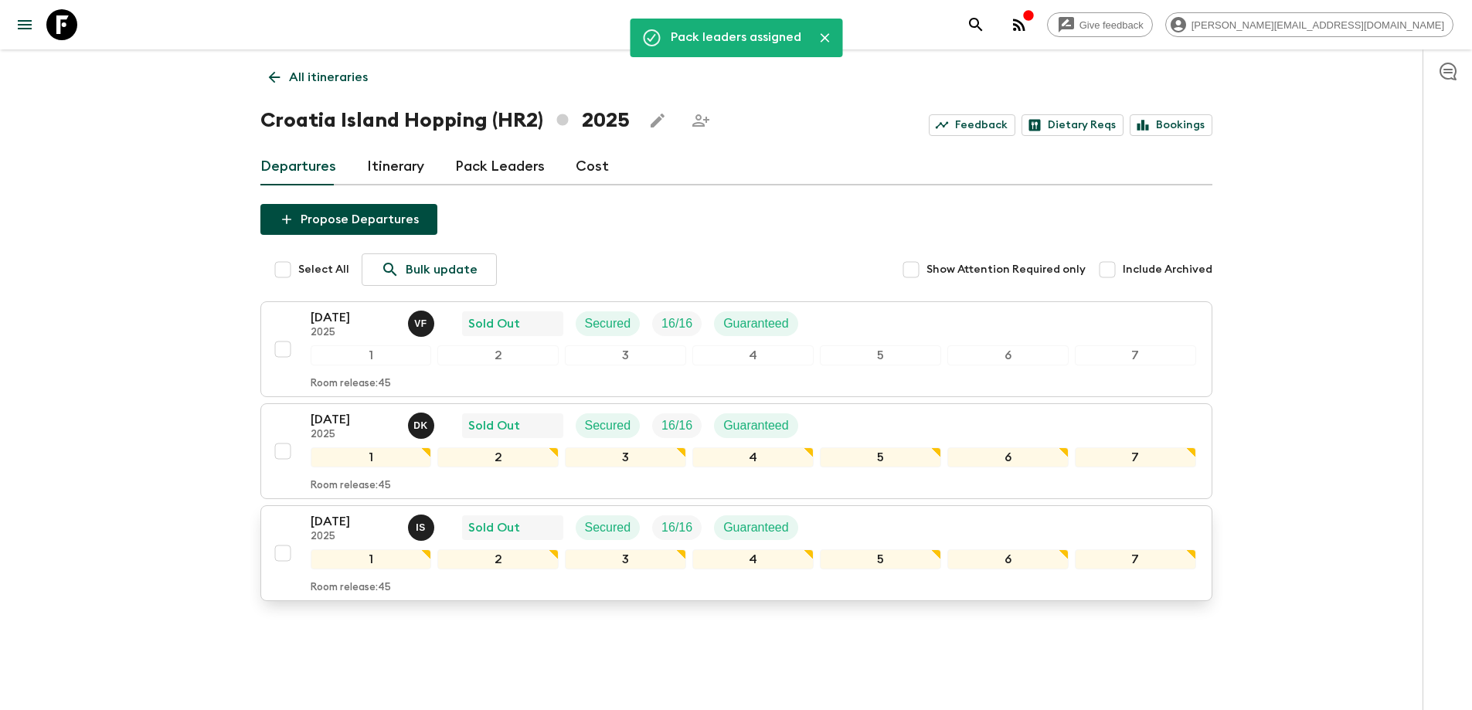
click at [990, 524] on div "14 Sep 2025 2025 I S Sold Out Secured 16 / 16 Guaranteed" at bounding box center [754, 527] width 886 height 31
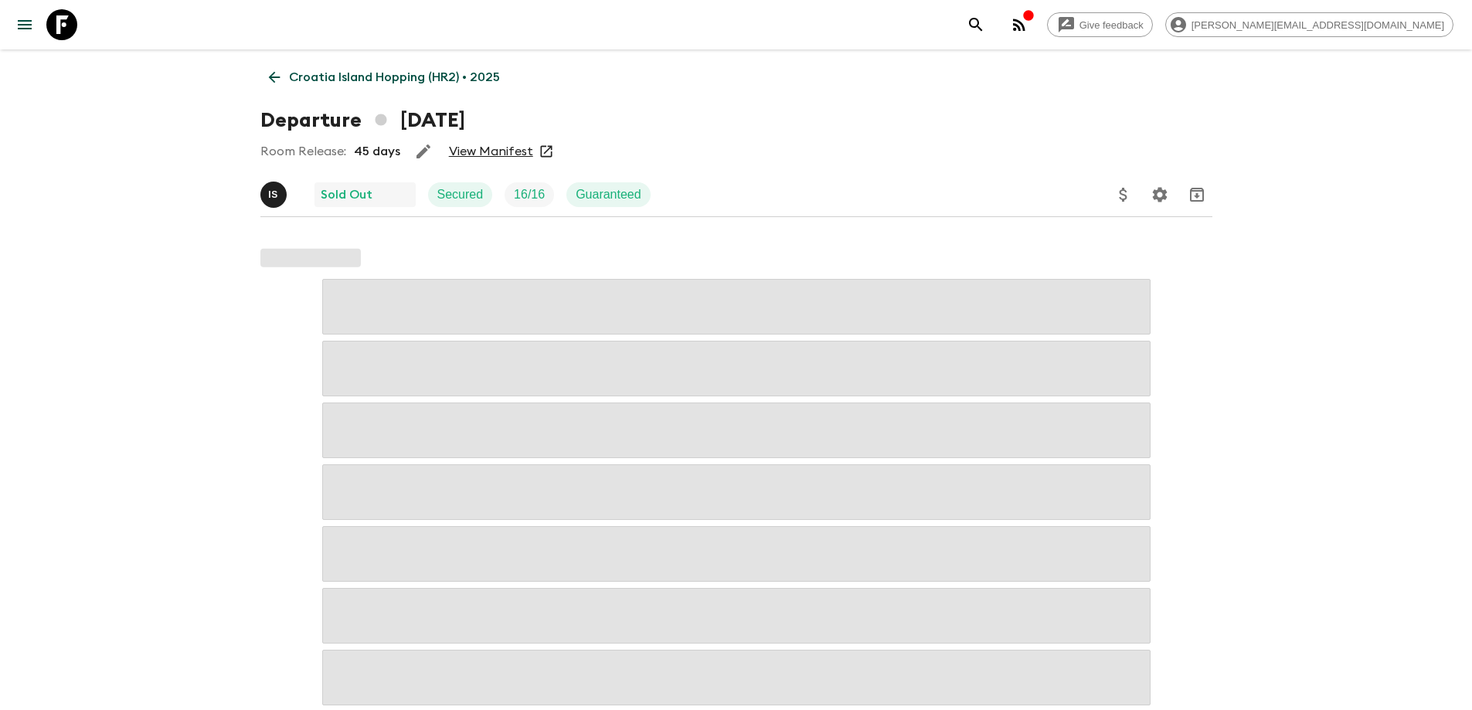
click at [479, 151] on link "View Manifest" at bounding box center [491, 151] width 84 height 15
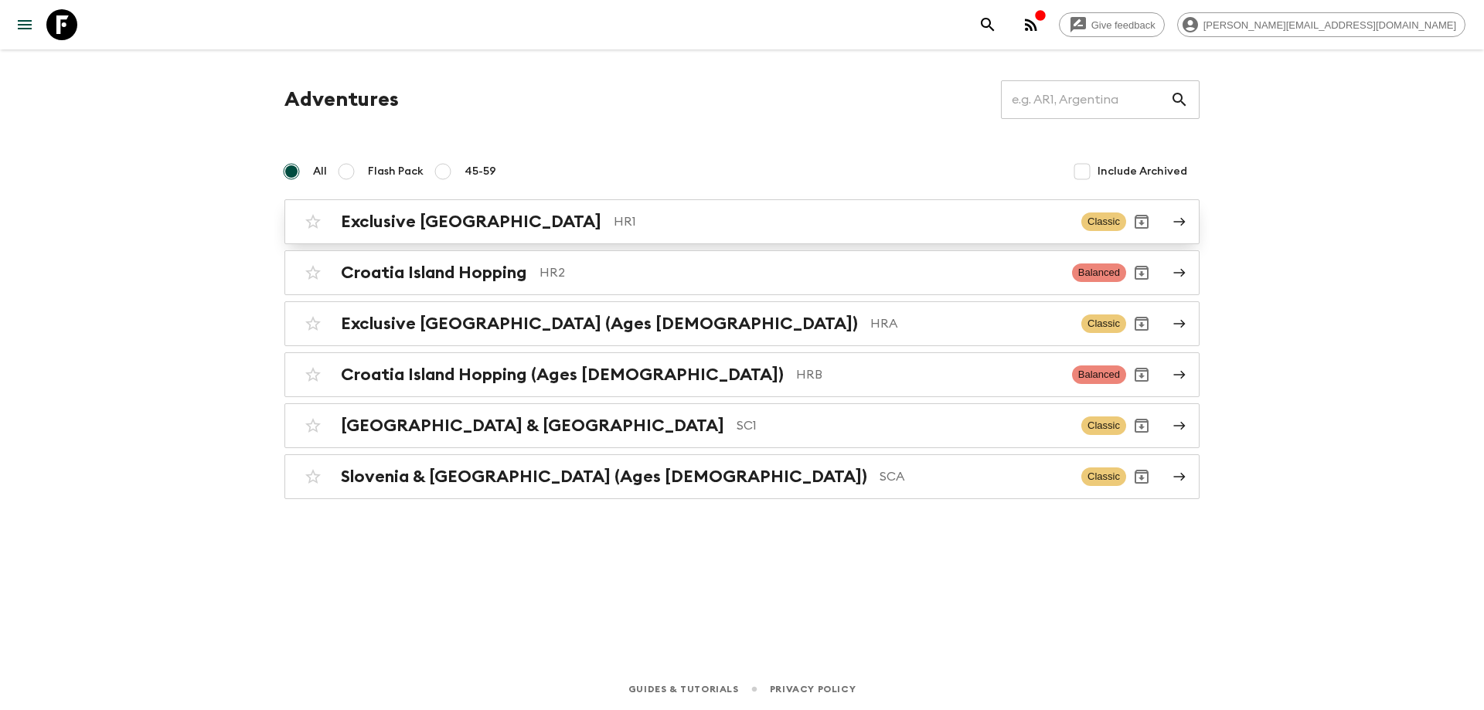
click at [614, 226] on p "HR1" at bounding box center [841, 222] width 455 height 19
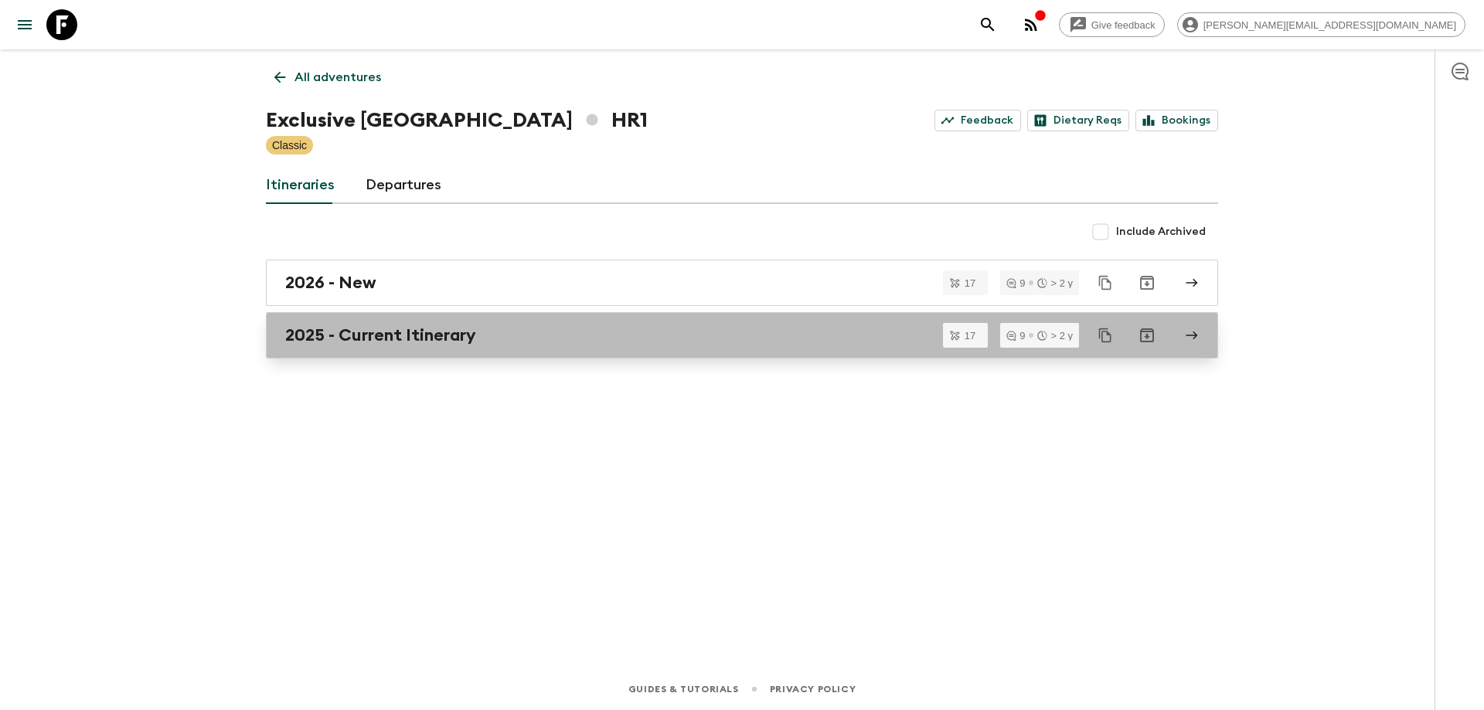
click at [535, 349] on link "2025 - Current Itinerary" at bounding box center [742, 335] width 952 height 46
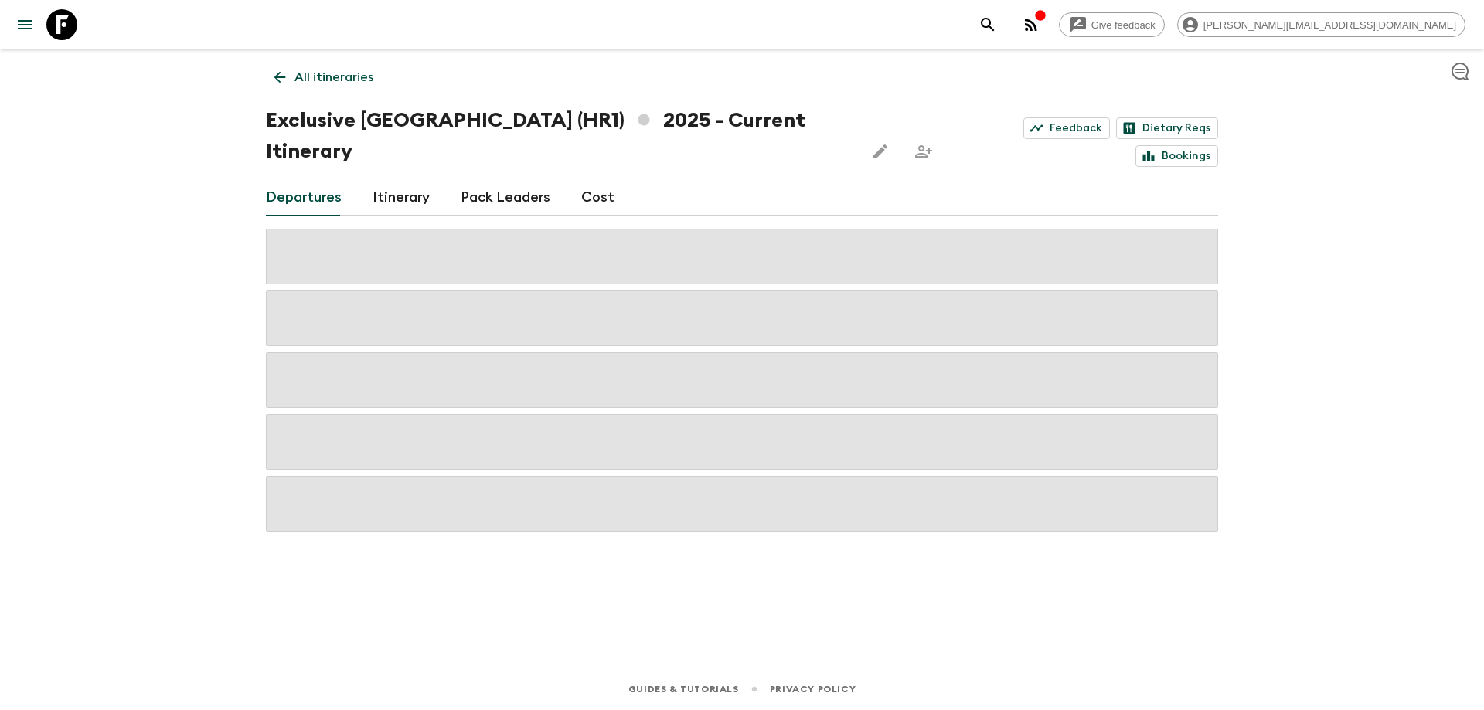
click at [541, 179] on link "Pack Leaders" at bounding box center [506, 197] width 90 height 37
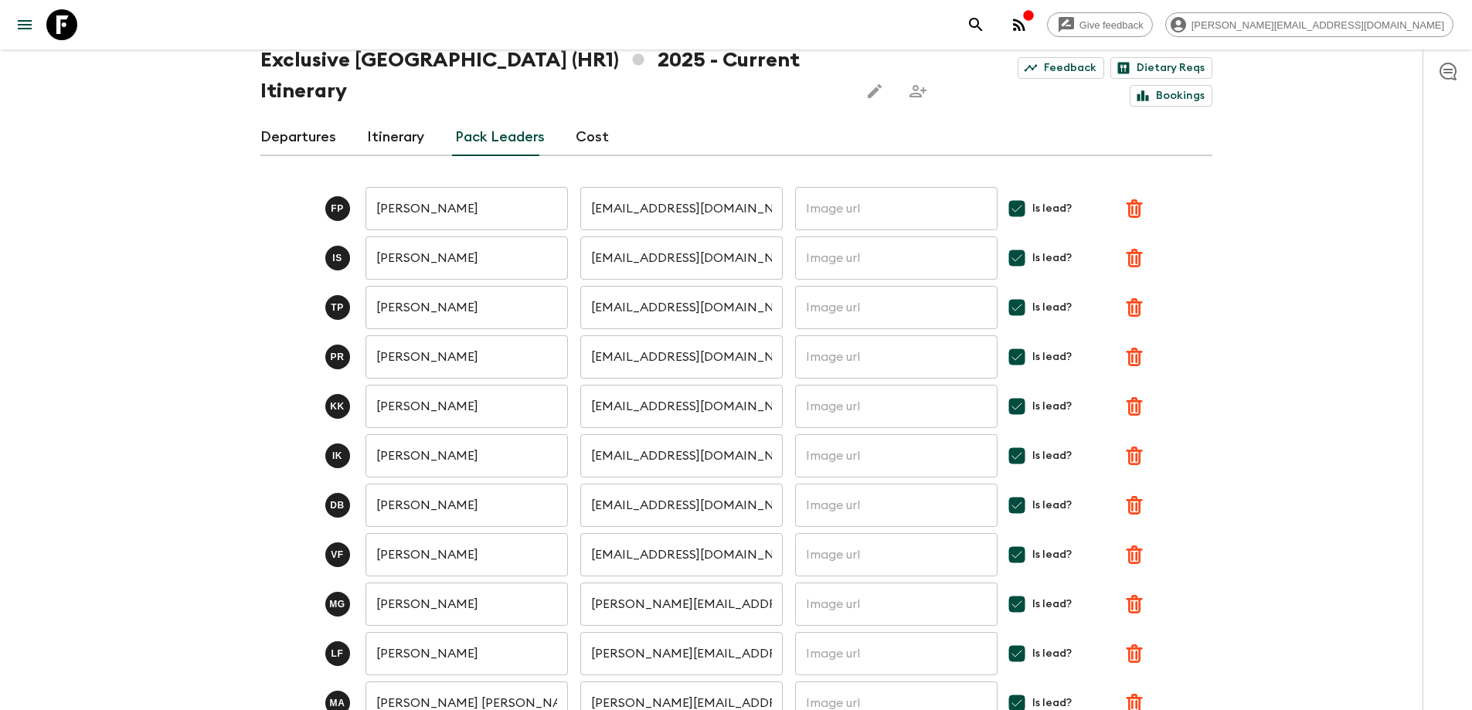
scroll to position [52, 0]
